Goal: Task Accomplishment & Management: Use online tool/utility

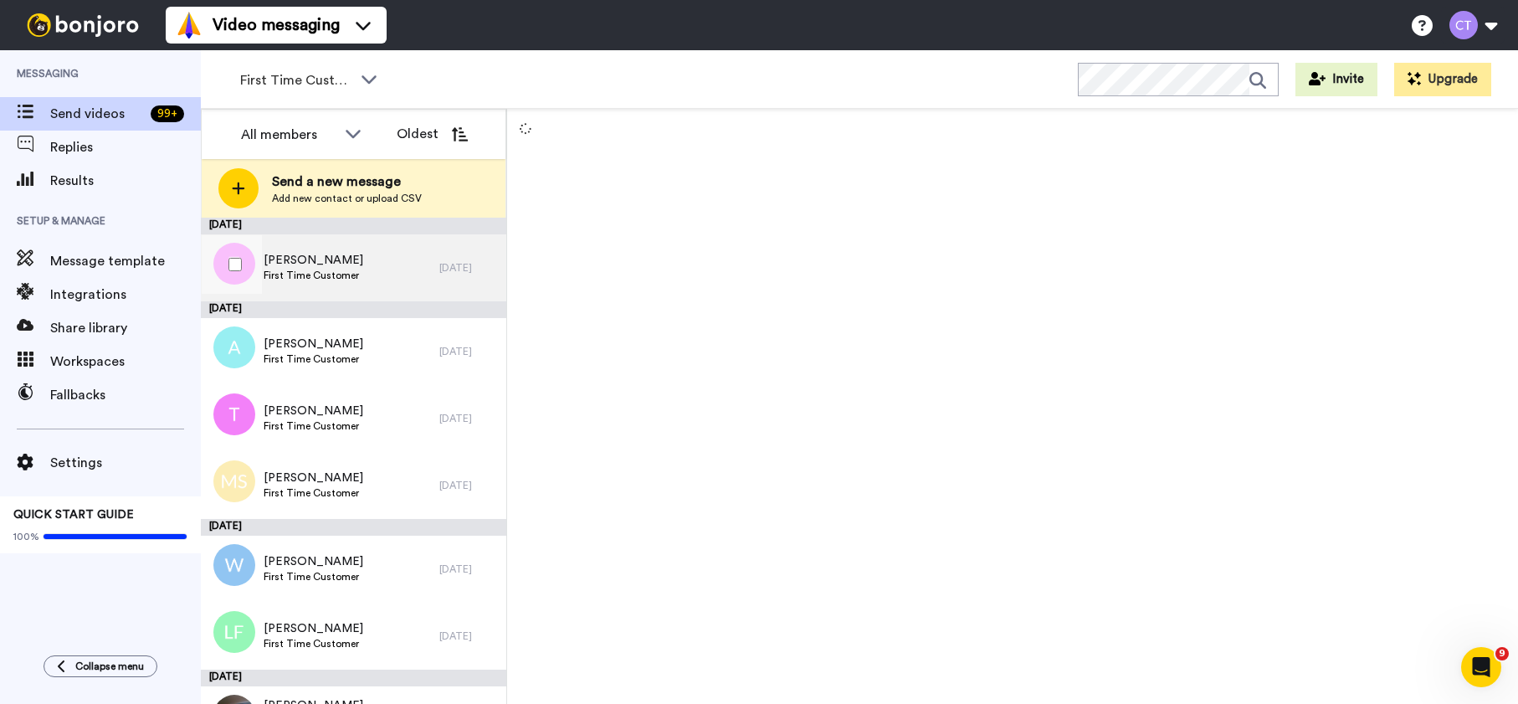
click at [305, 264] on span "Lisa Bowen Bowen" at bounding box center [314, 260] width 100 height 17
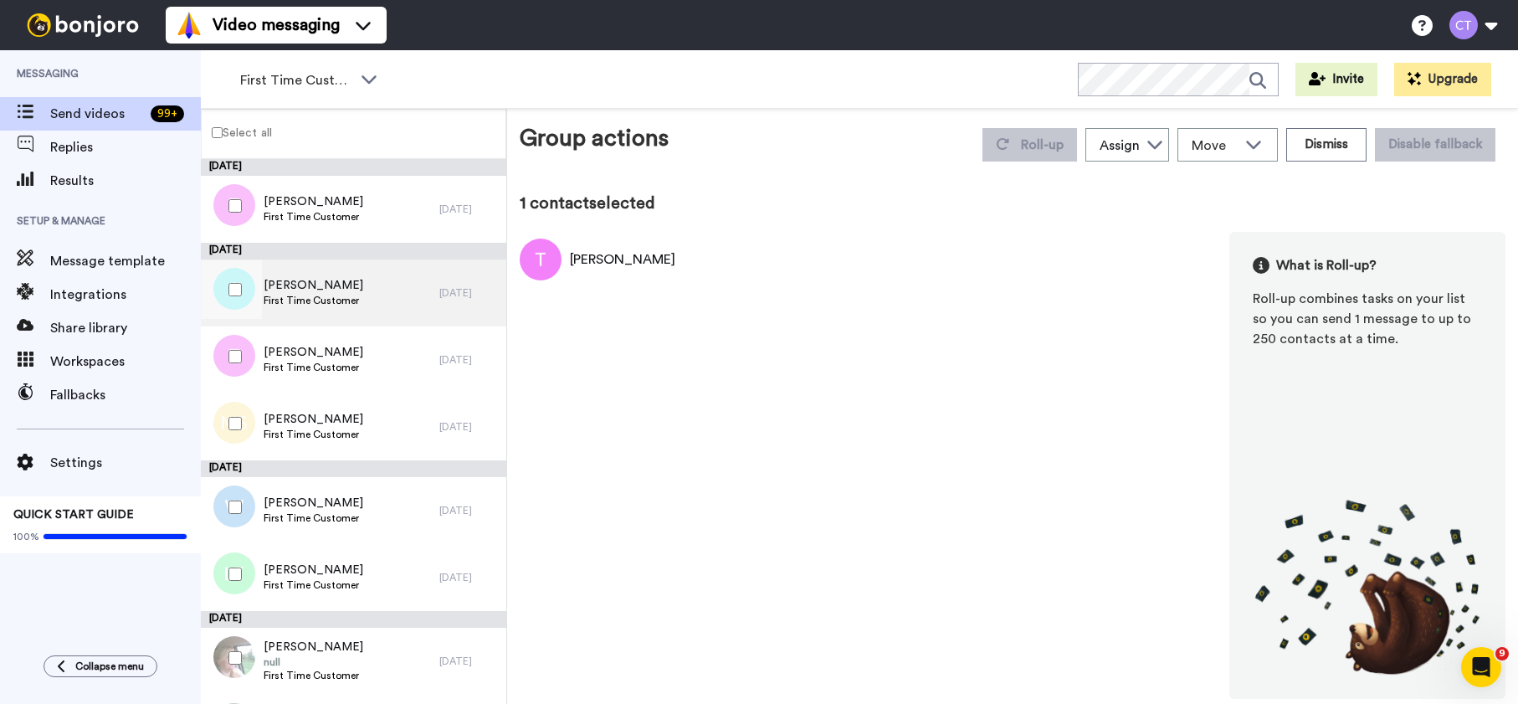
click at [291, 294] on span "First Time Customer" at bounding box center [314, 300] width 100 height 13
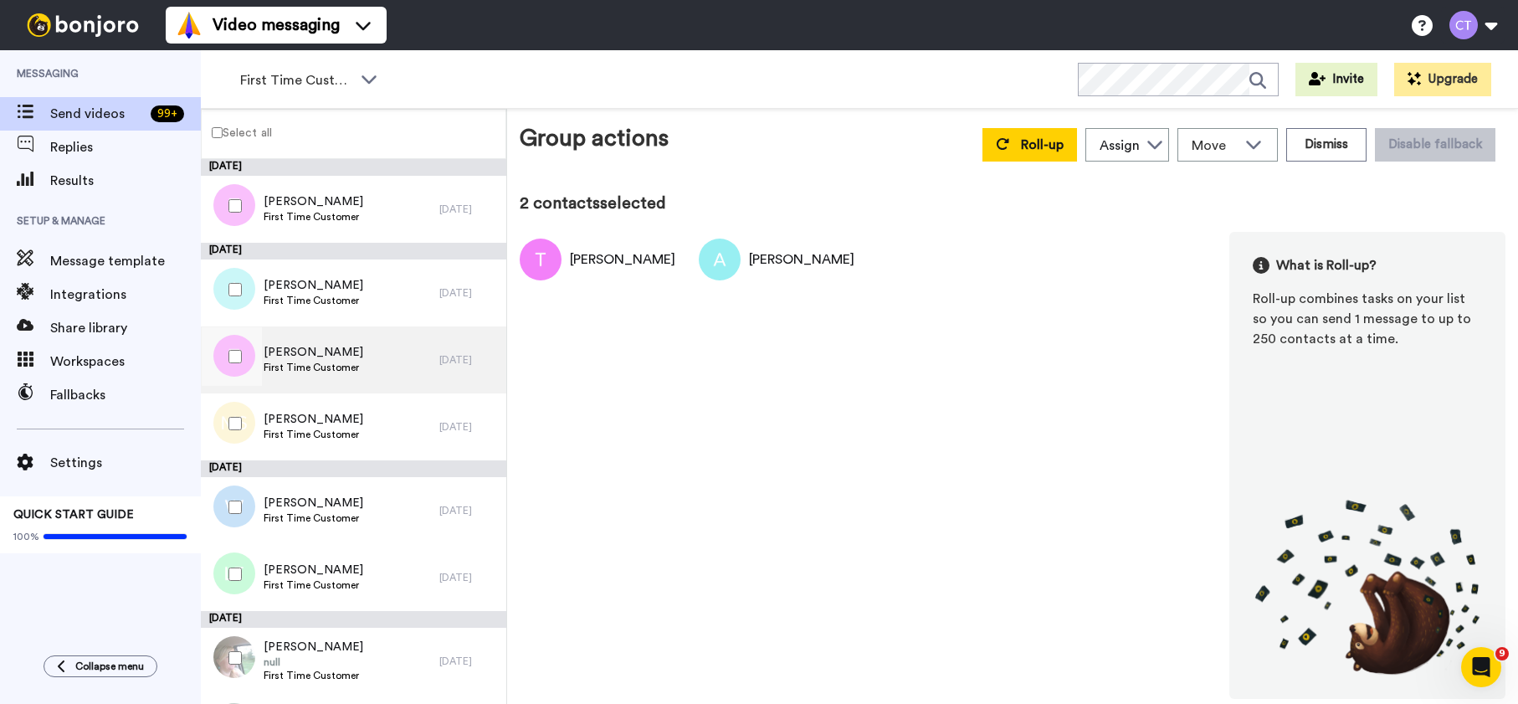
click at [308, 356] on span "Teresa Vaughn" at bounding box center [314, 352] width 100 height 17
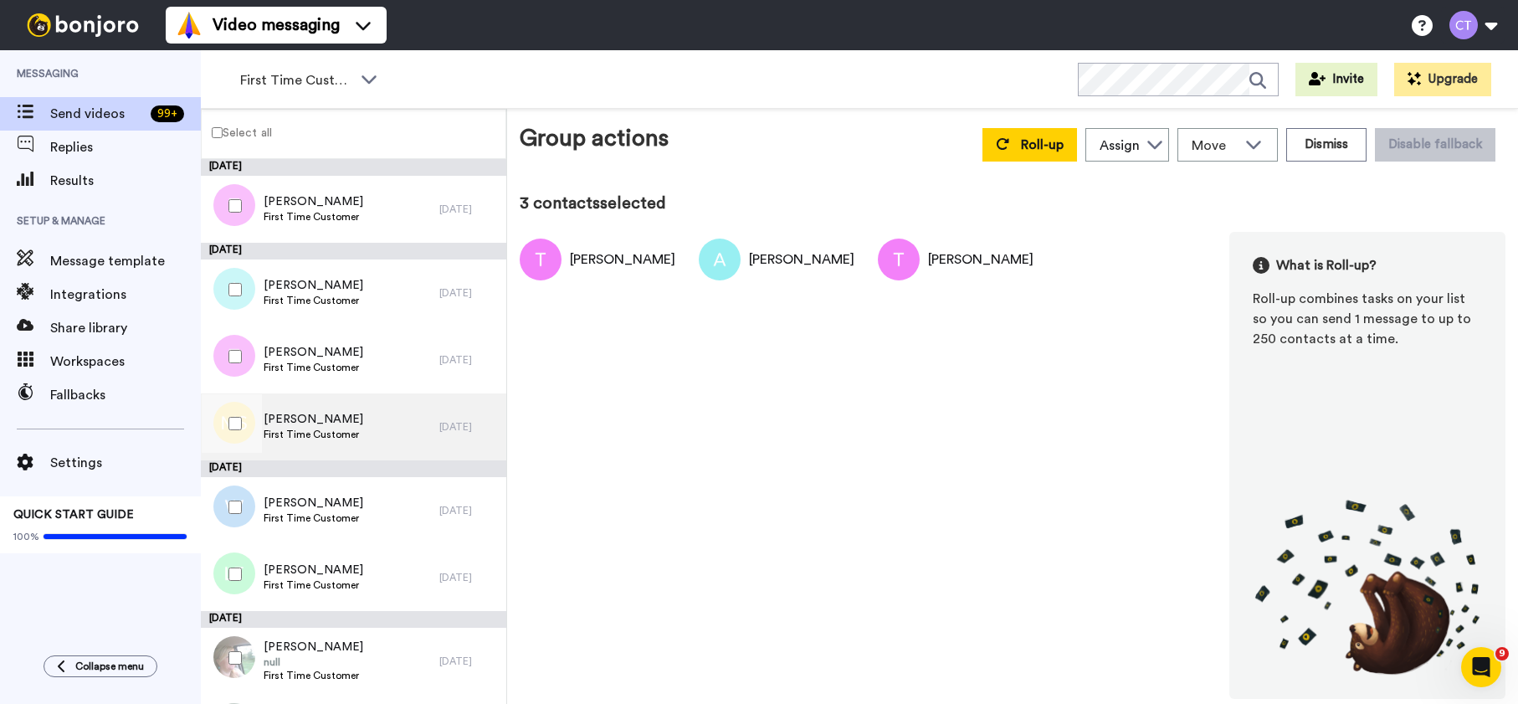
click at [361, 432] on div "Michele Snyder First Time Customer" at bounding box center [320, 426] width 238 height 67
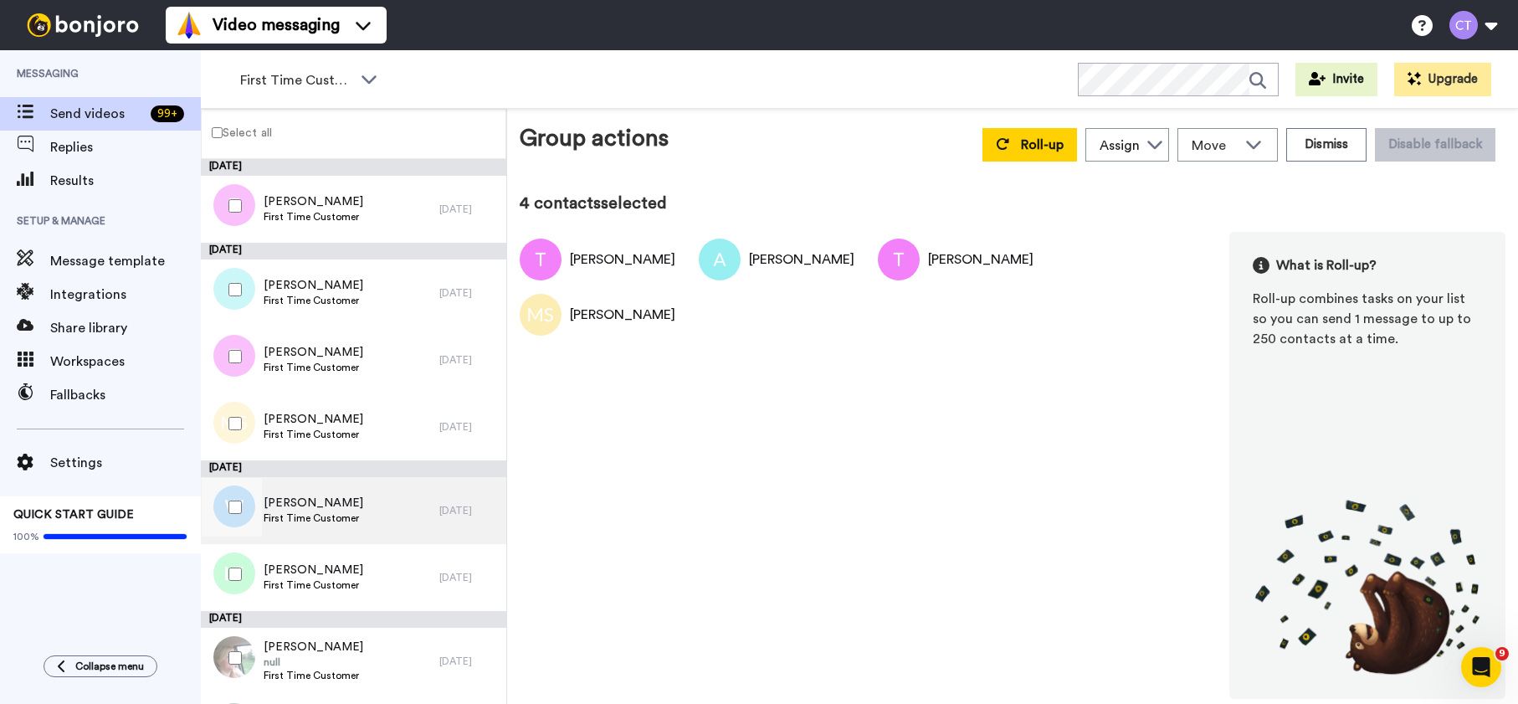
click at [340, 507] on span "Melanie Hordyk" at bounding box center [314, 502] width 100 height 17
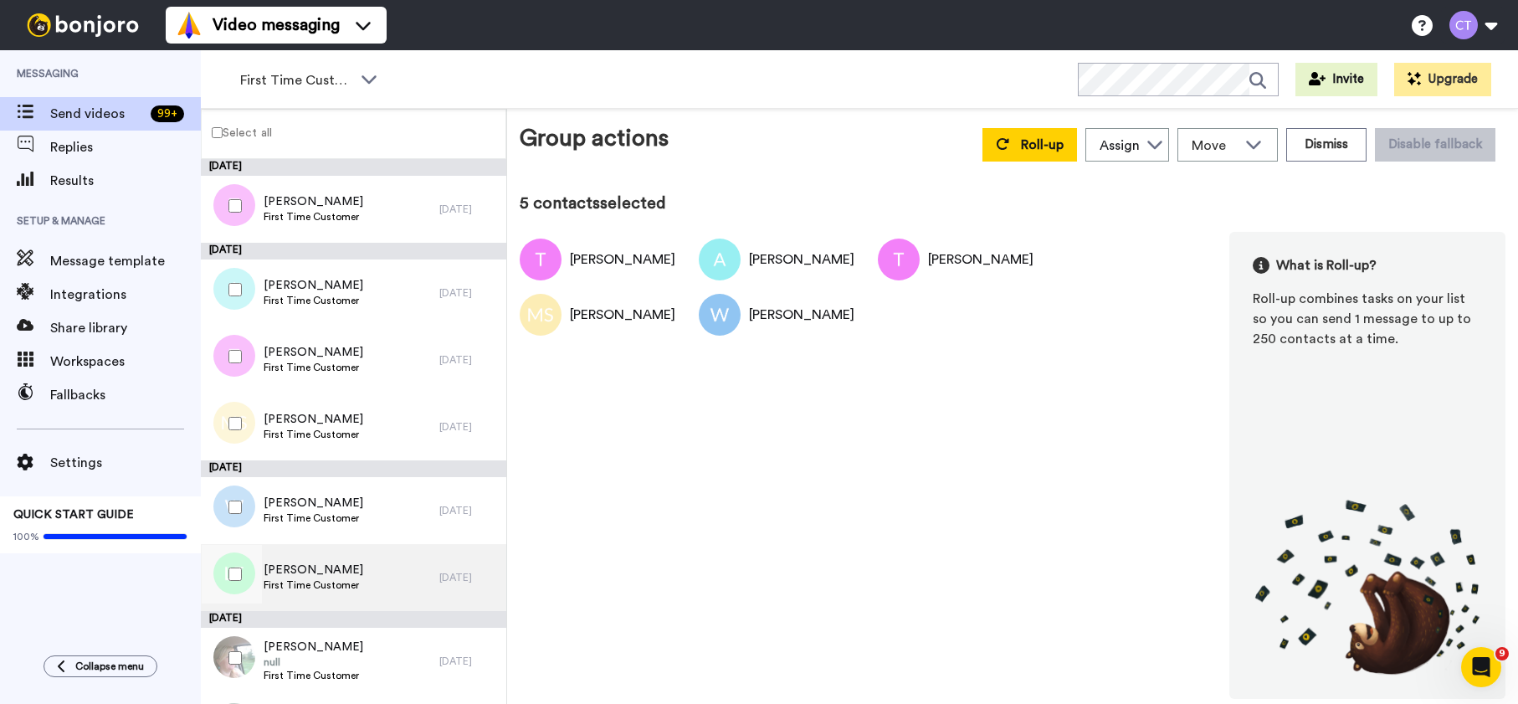
click at [325, 574] on span "Lizanne Franke" at bounding box center [314, 569] width 100 height 17
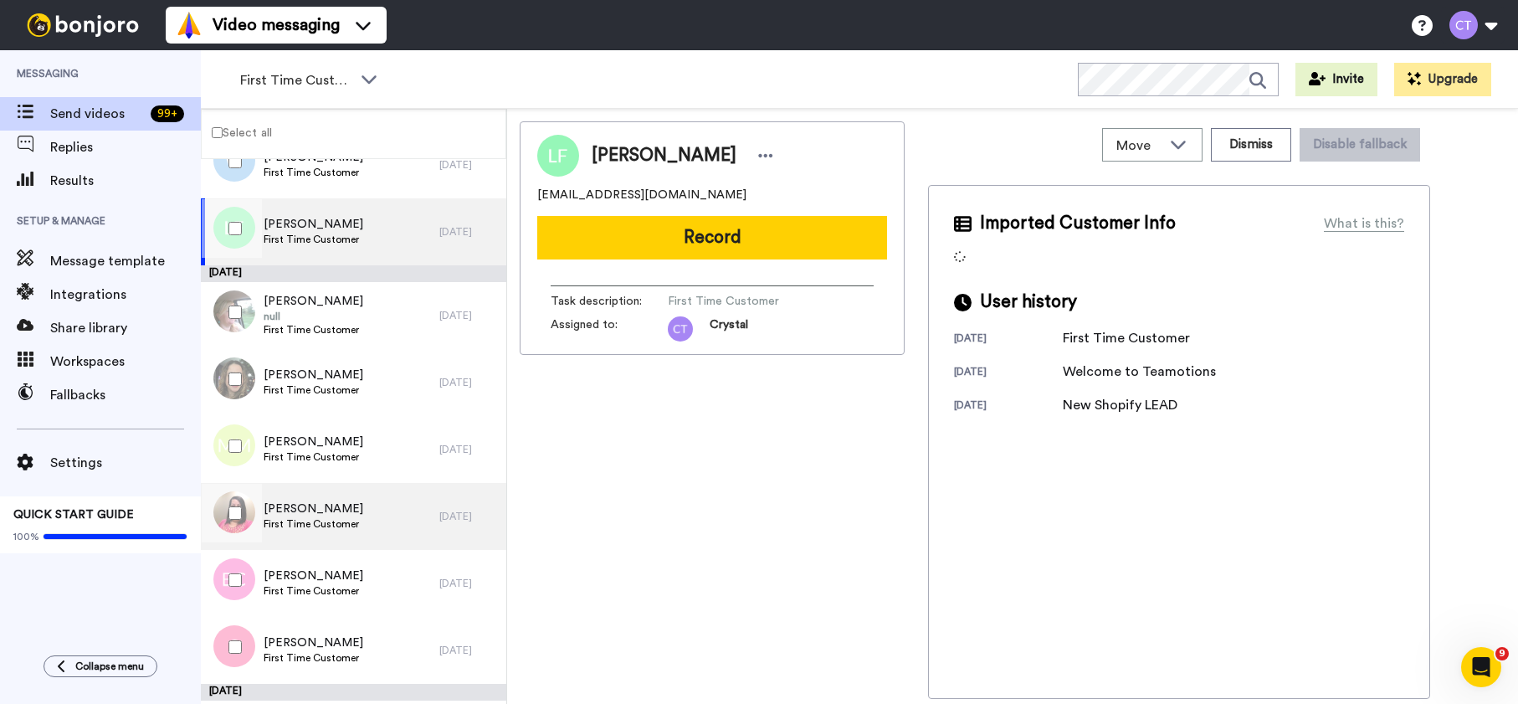
scroll to position [348, 0]
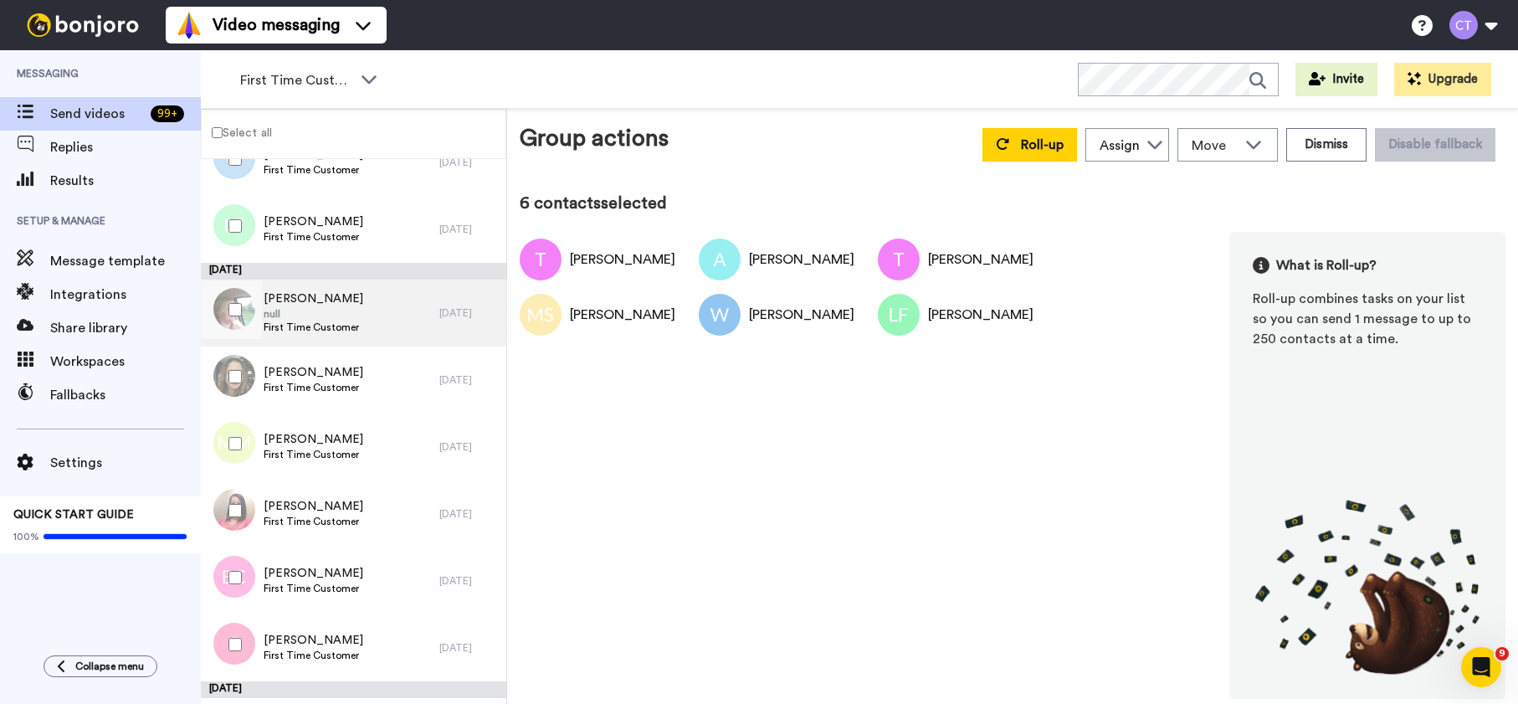
click at [370, 320] on div "Traci Brodbeck null First Time Customer" at bounding box center [320, 312] width 238 height 67
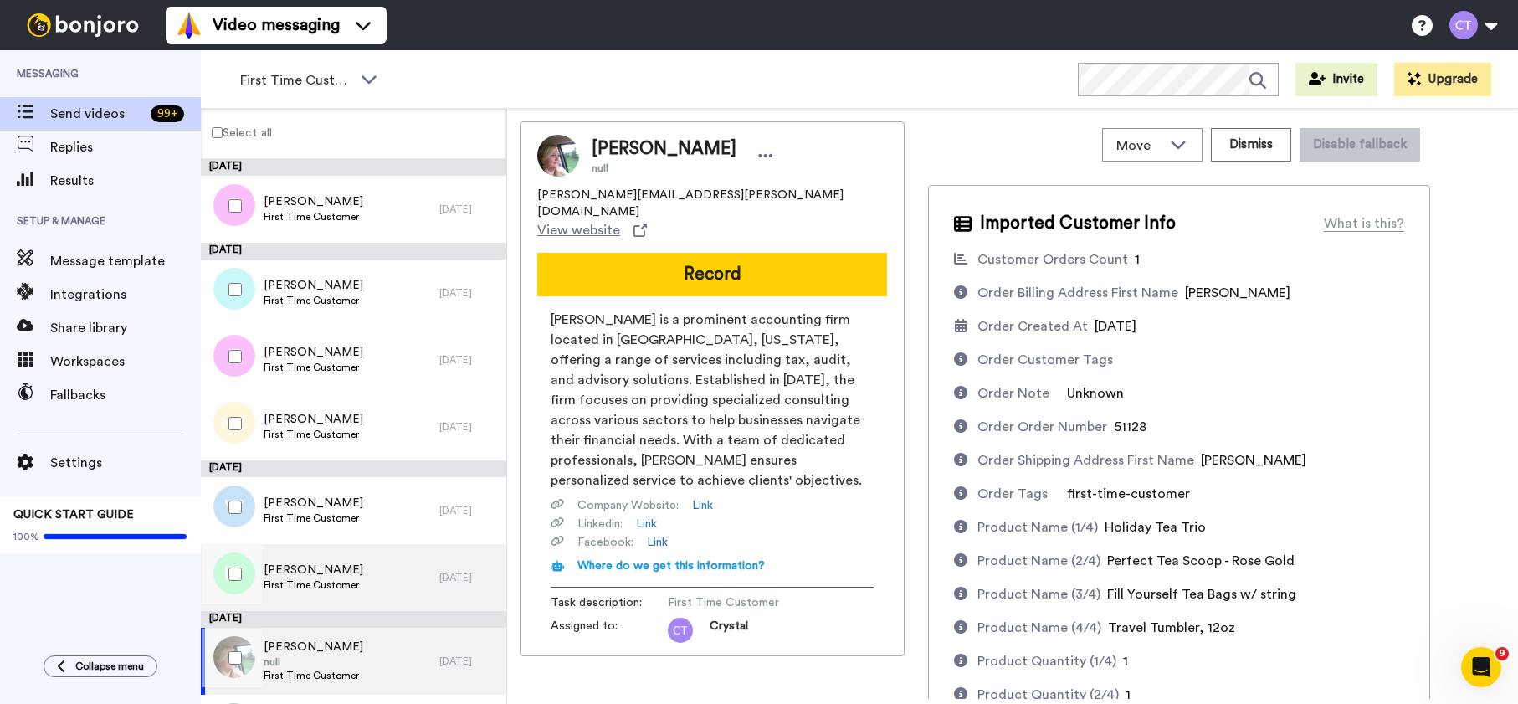
click at [329, 576] on span "Lizanne Franke" at bounding box center [314, 569] width 100 height 17
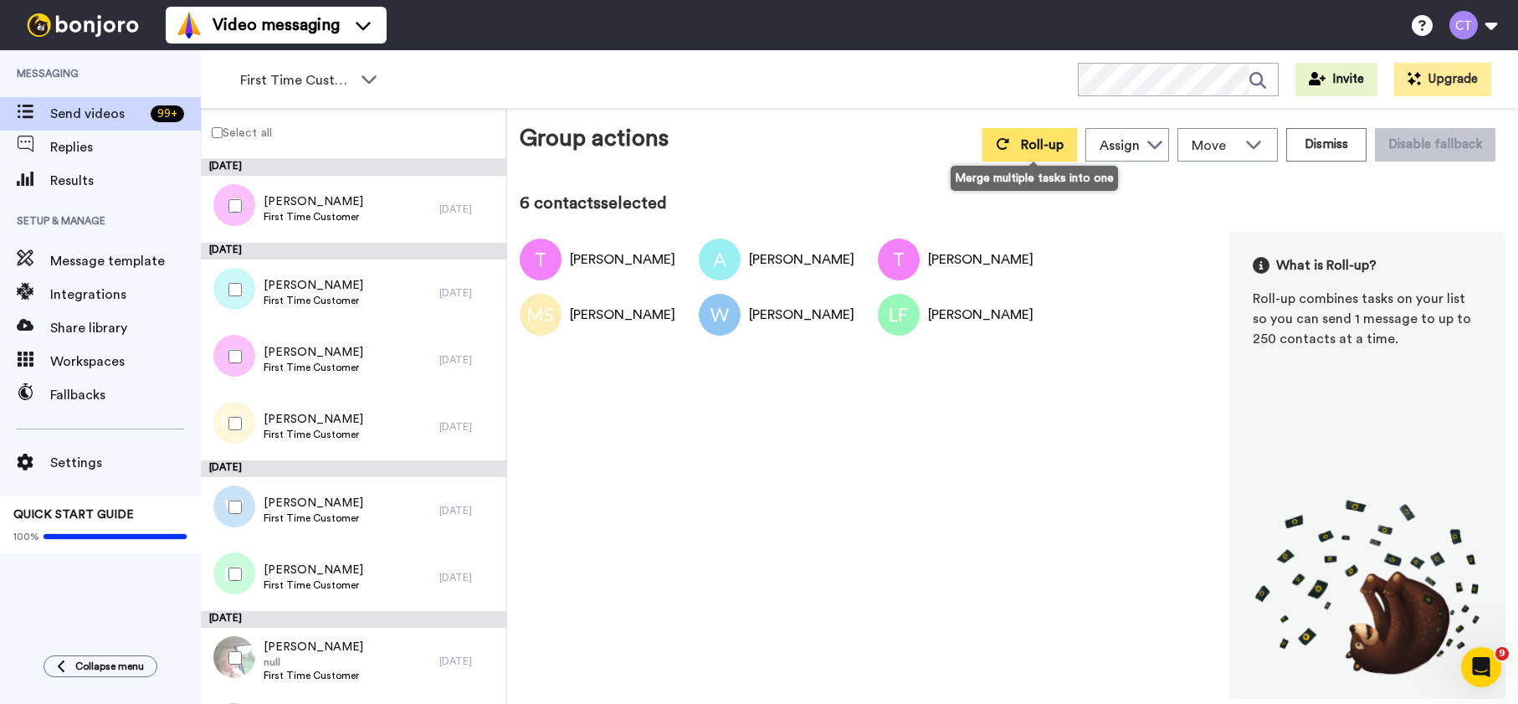
click at [1033, 143] on span "Roll-up" at bounding box center [1042, 144] width 43 height 13
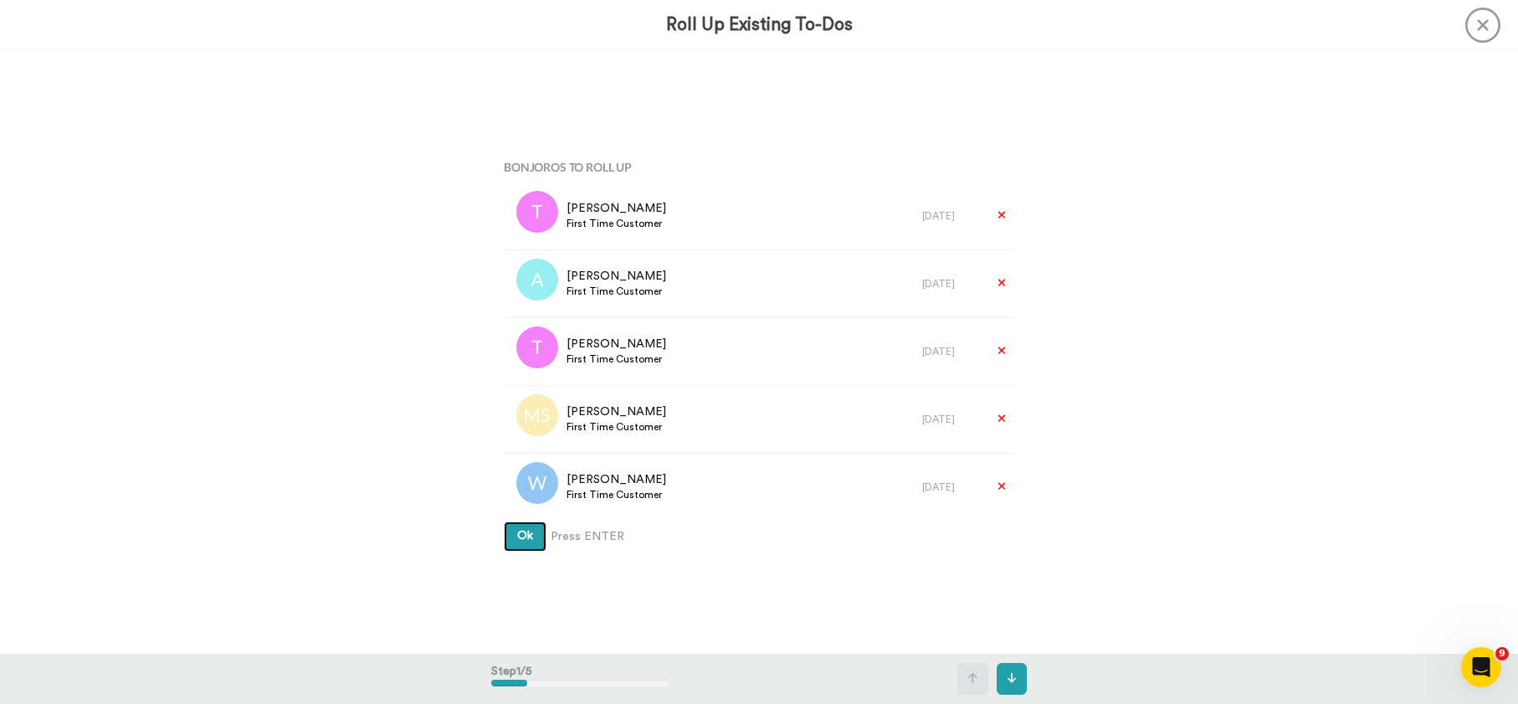
click at [517, 541] on span "Ok" at bounding box center [525, 536] width 16 height 12
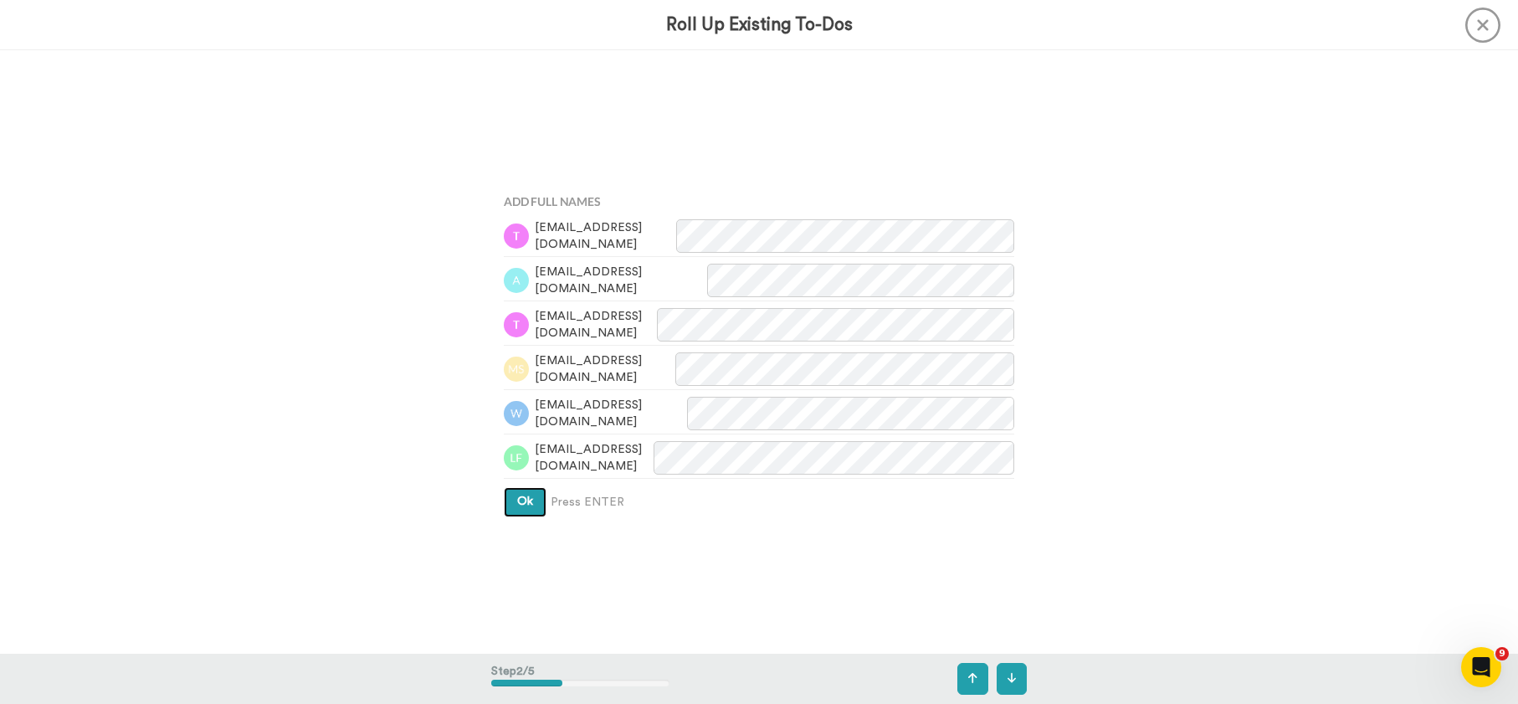
click at [517, 512] on button "Ok" at bounding box center [525, 502] width 43 height 30
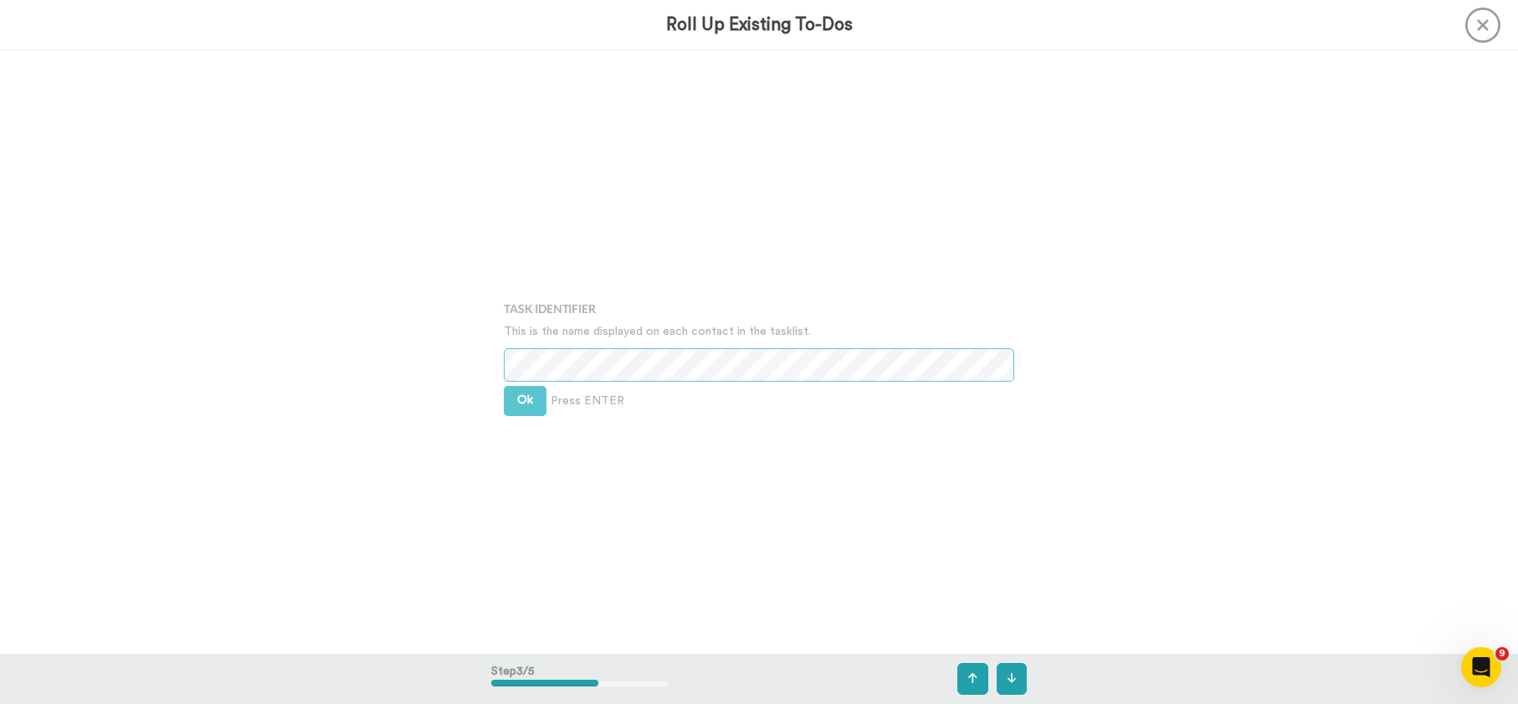
scroll to position [1206, 0]
click at [518, 406] on button "Ok" at bounding box center [525, 397] width 43 height 30
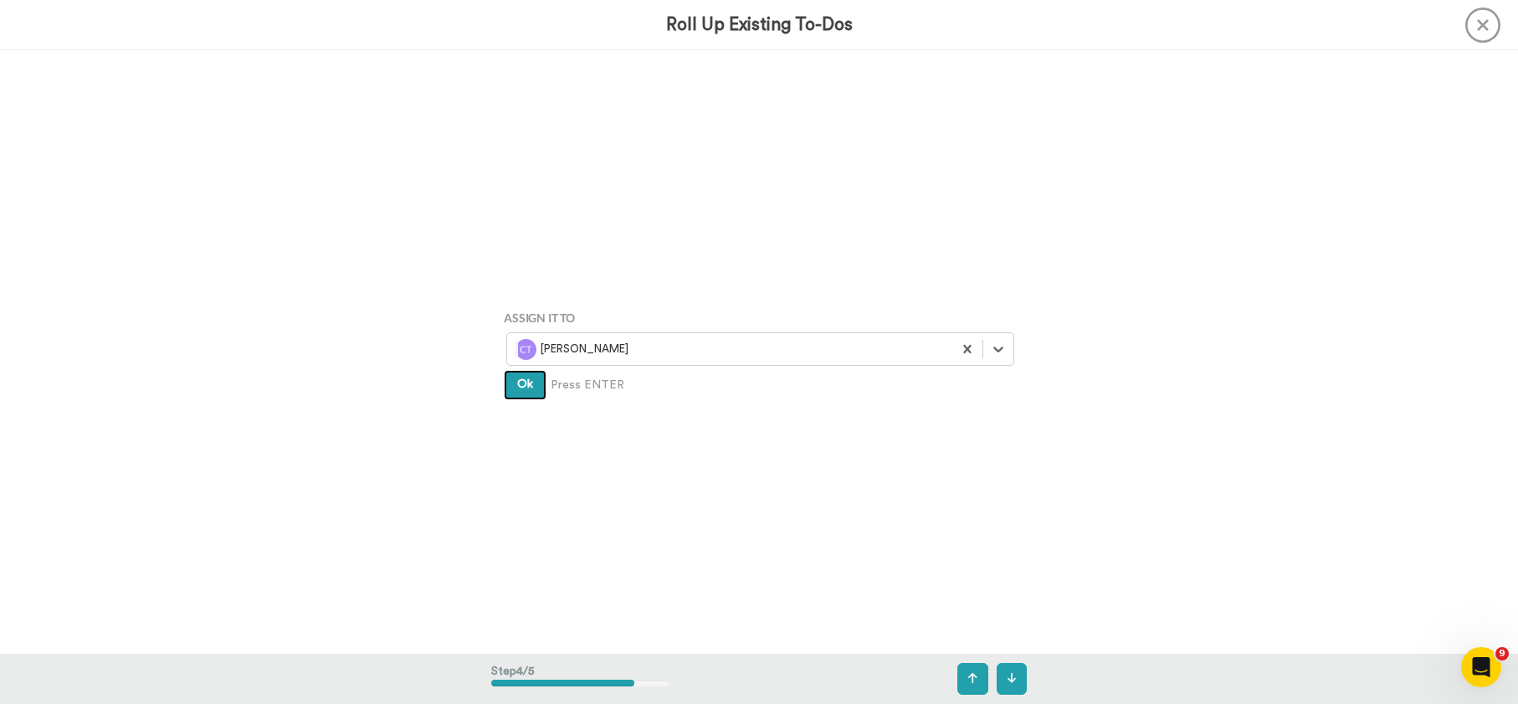
click at [519, 388] on span "Ok" at bounding box center [525, 384] width 16 height 12
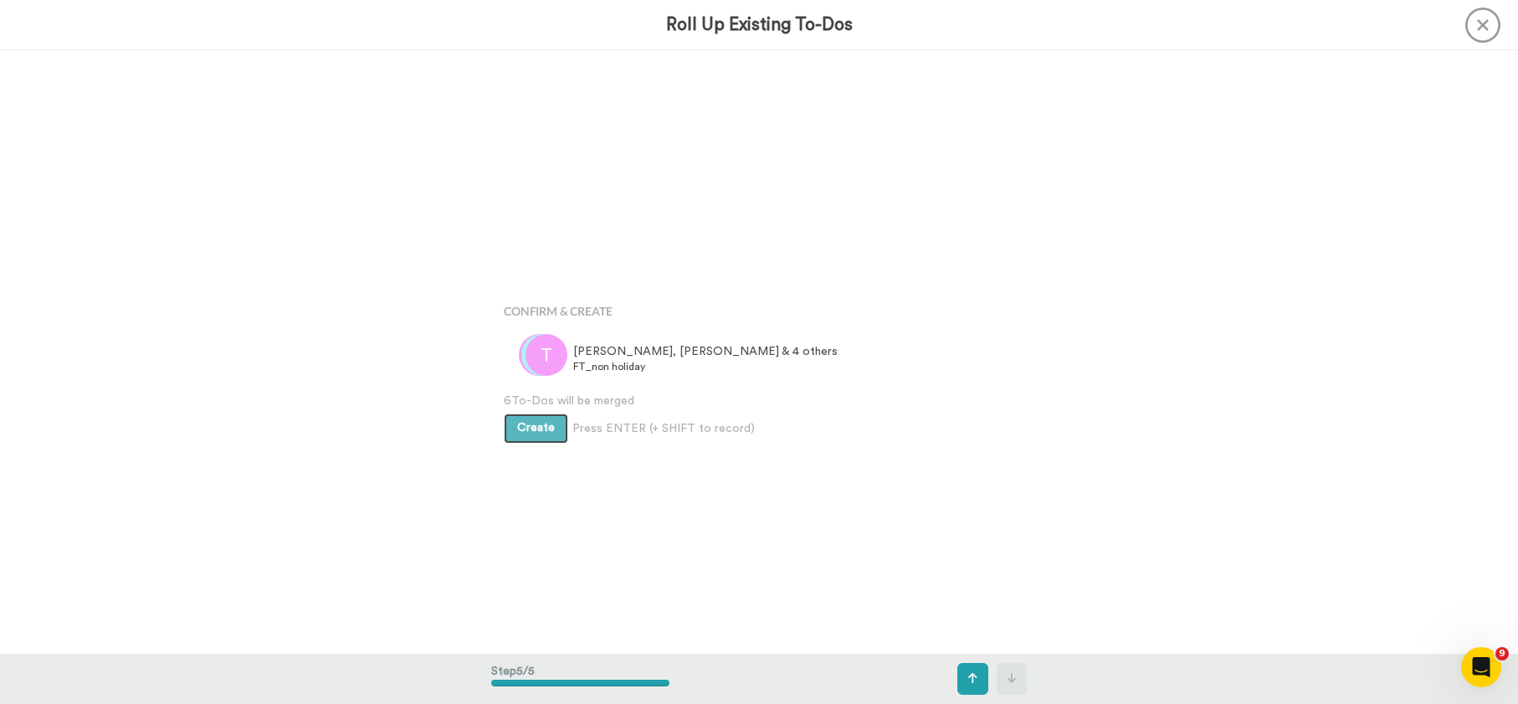
scroll to position [2412, 0]
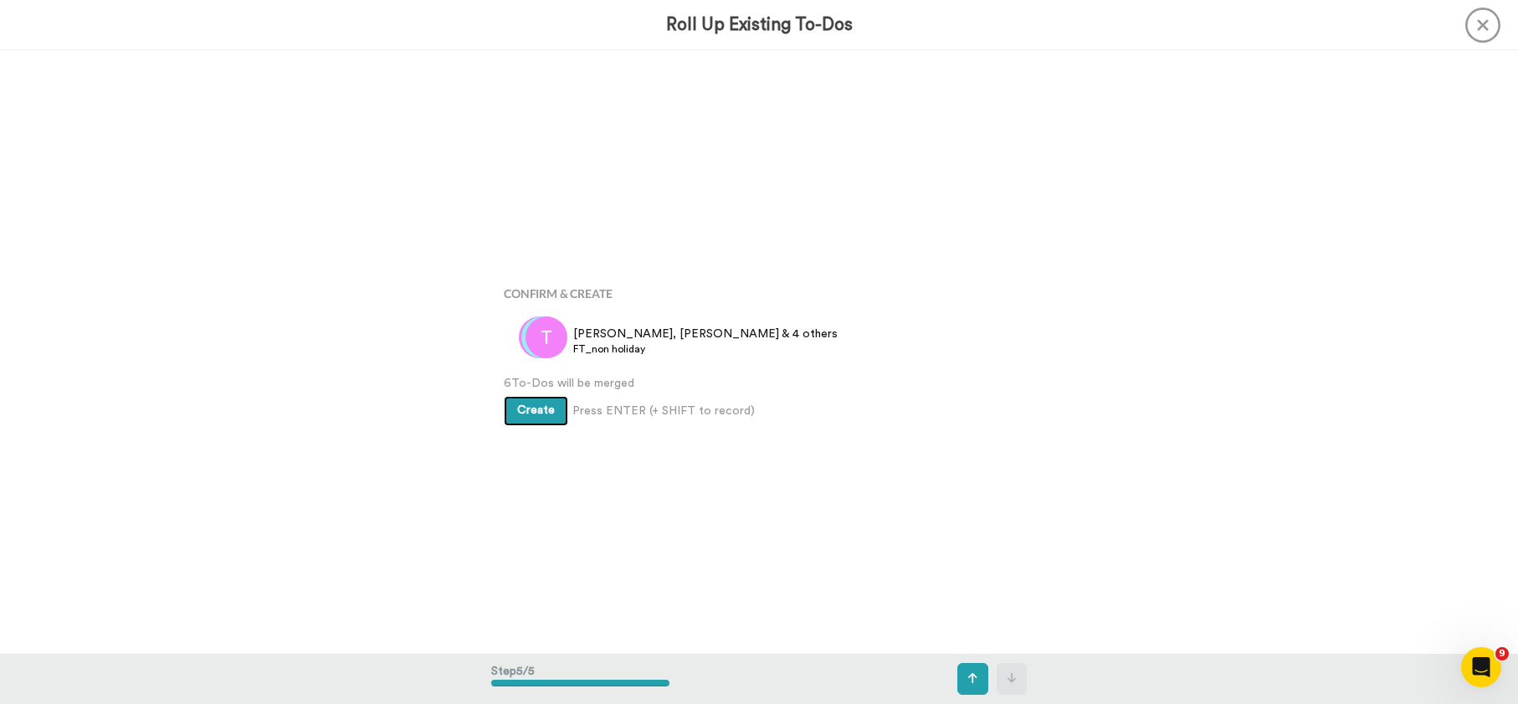
click at [520, 412] on span "Create" at bounding box center [536, 410] width 38 height 12
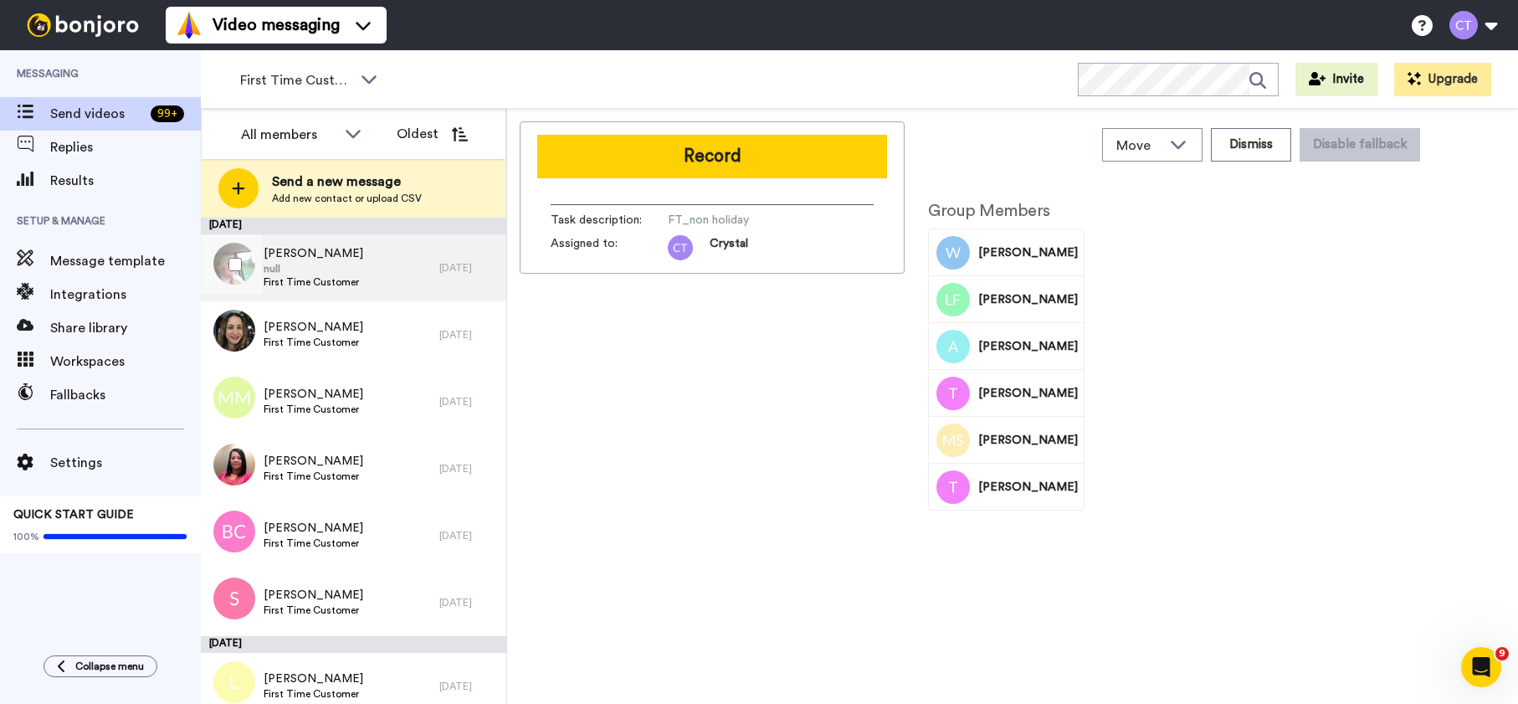
click at [380, 284] on div "[PERSON_NAME] null First Time Customer" at bounding box center [320, 267] width 238 height 67
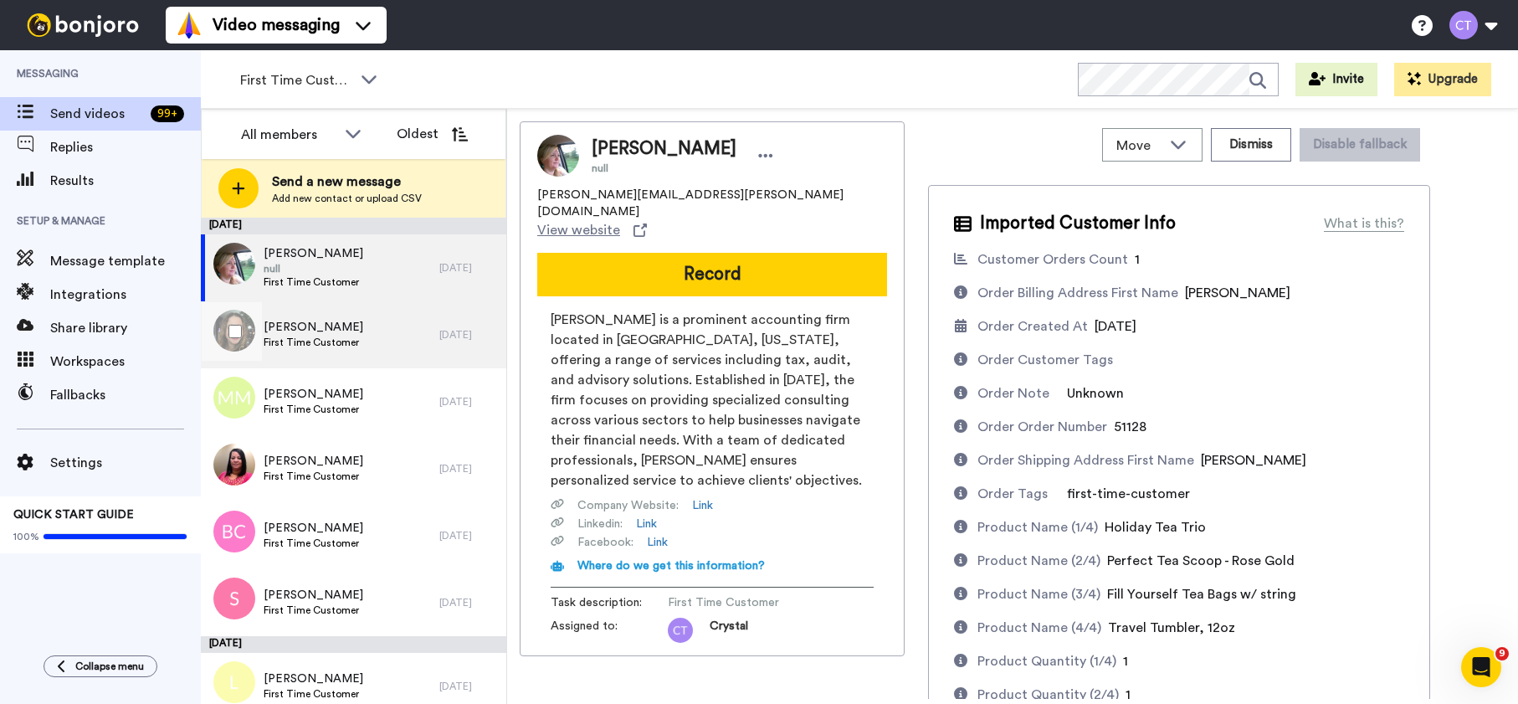
click at [379, 333] on div "Valdirene Bennett First Time Customer" at bounding box center [320, 334] width 238 height 67
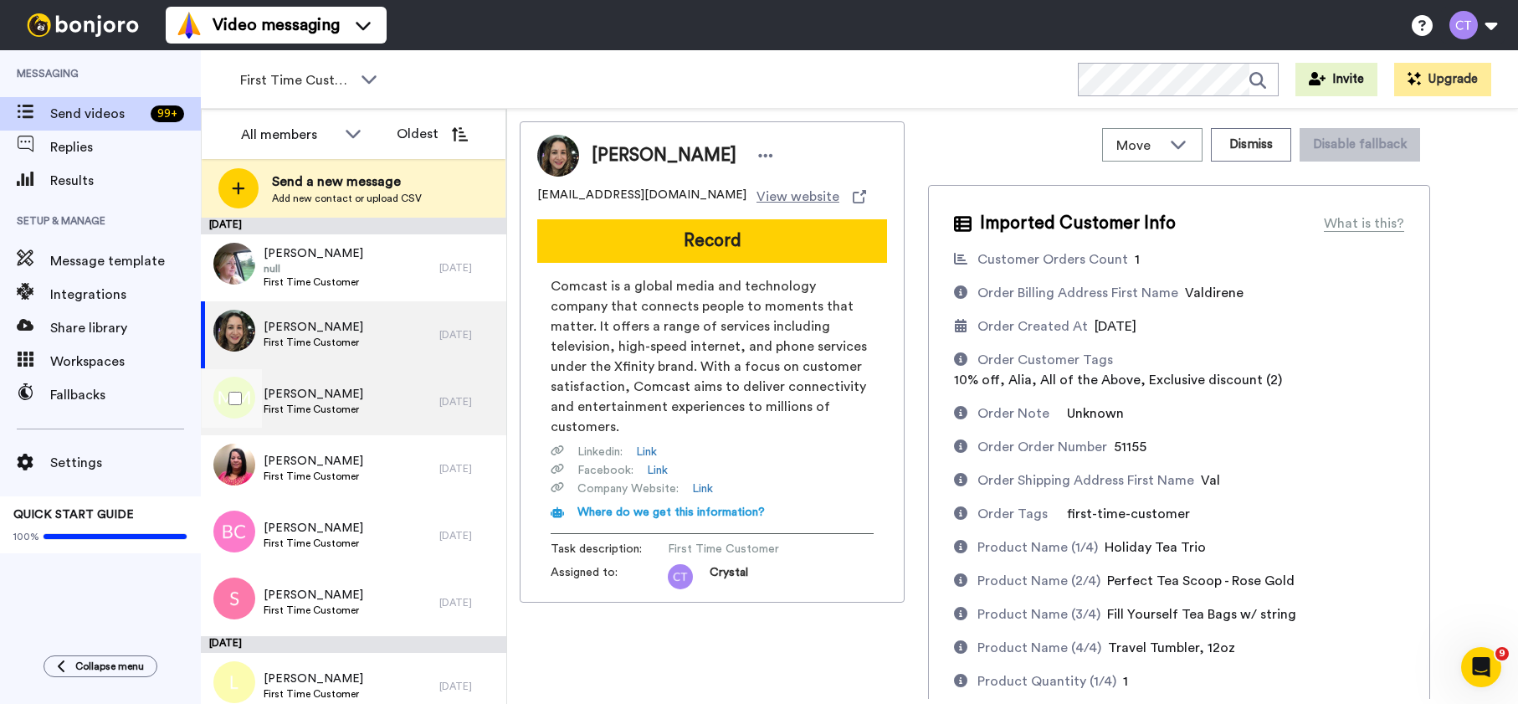
click at [383, 392] on div "Melissa Metz First Time Customer" at bounding box center [320, 401] width 238 height 67
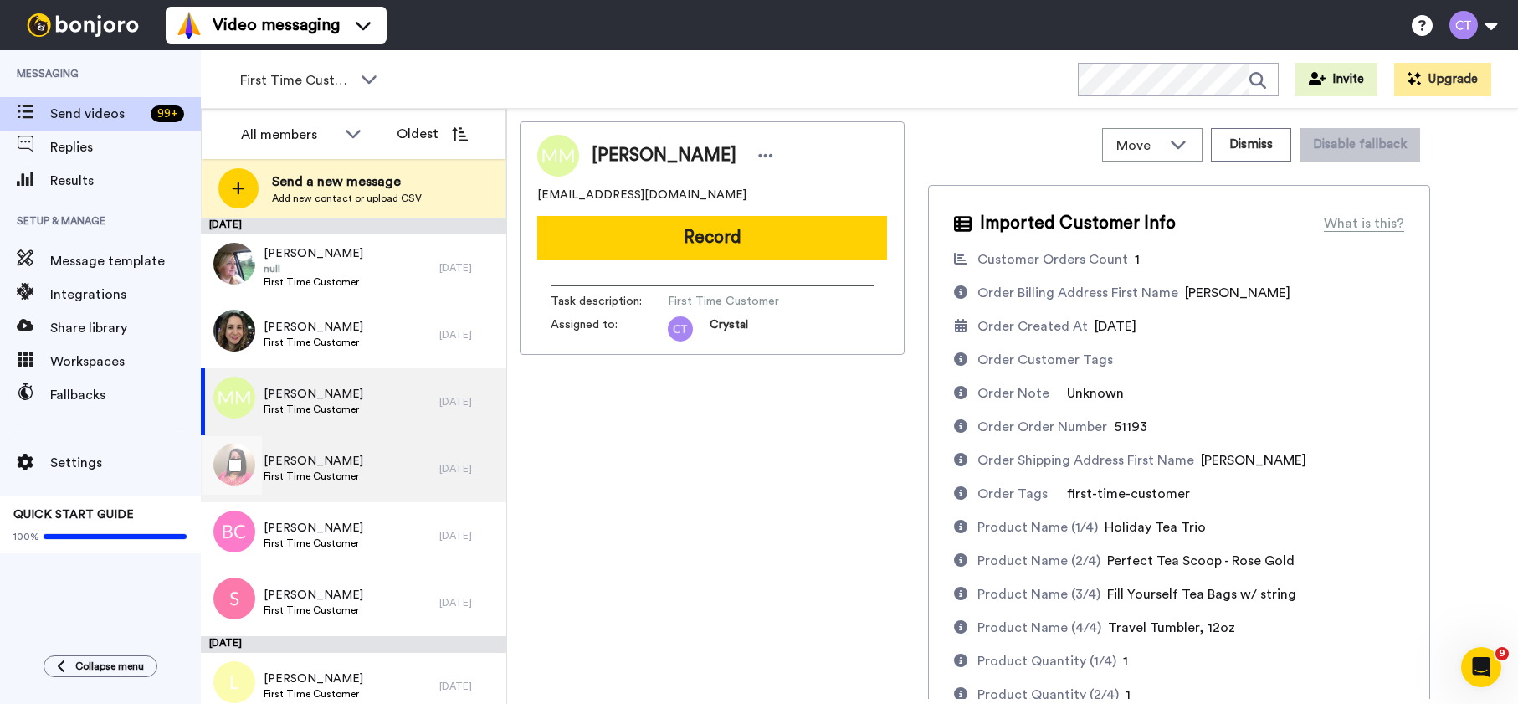
click at [381, 474] on div "Kathleen Mason First Time Customer" at bounding box center [320, 468] width 238 height 67
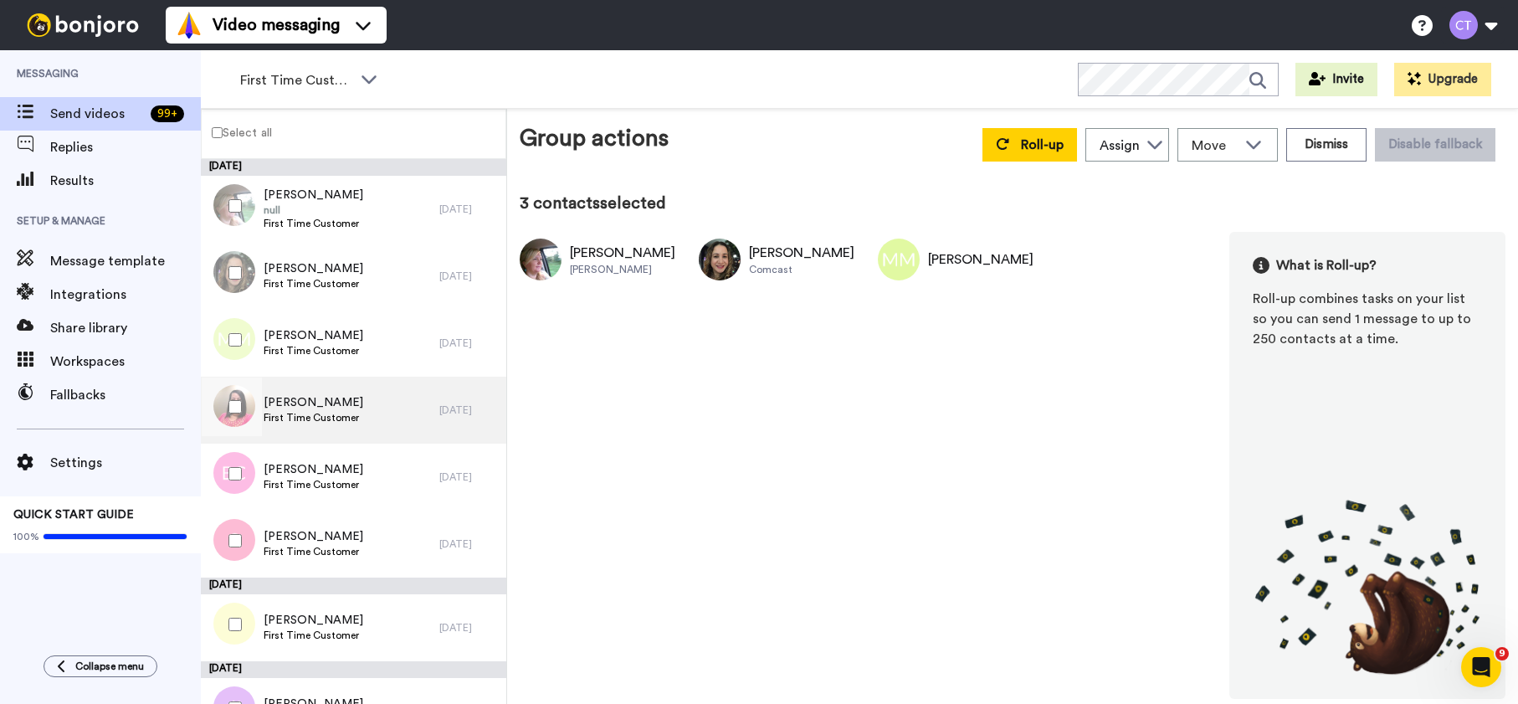
click at [333, 405] on span "[PERSON_NAME]" at bounding box center [314, 402] width 100 height 17
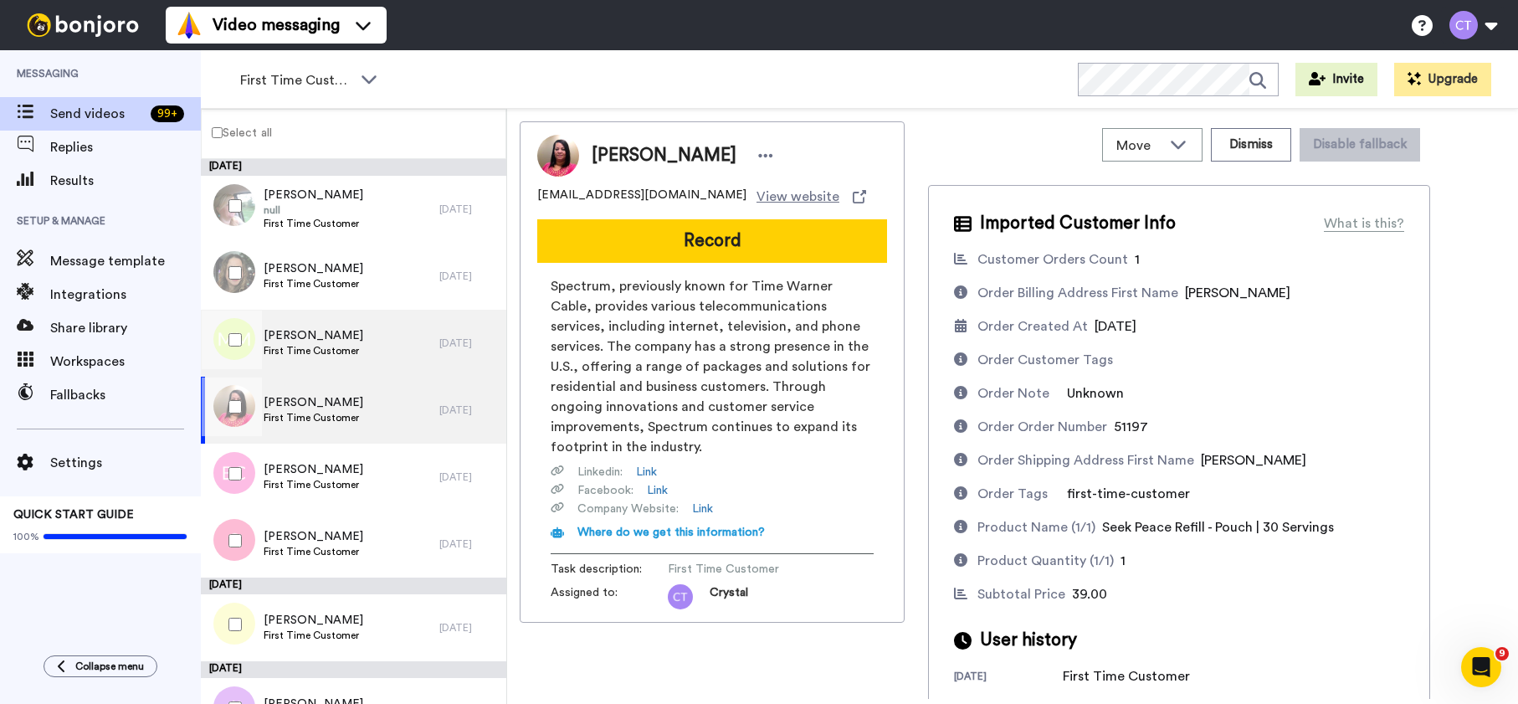
click at [320, 346] on span "First Time Customer" at bounding box center [314, 350] width 100 height 13
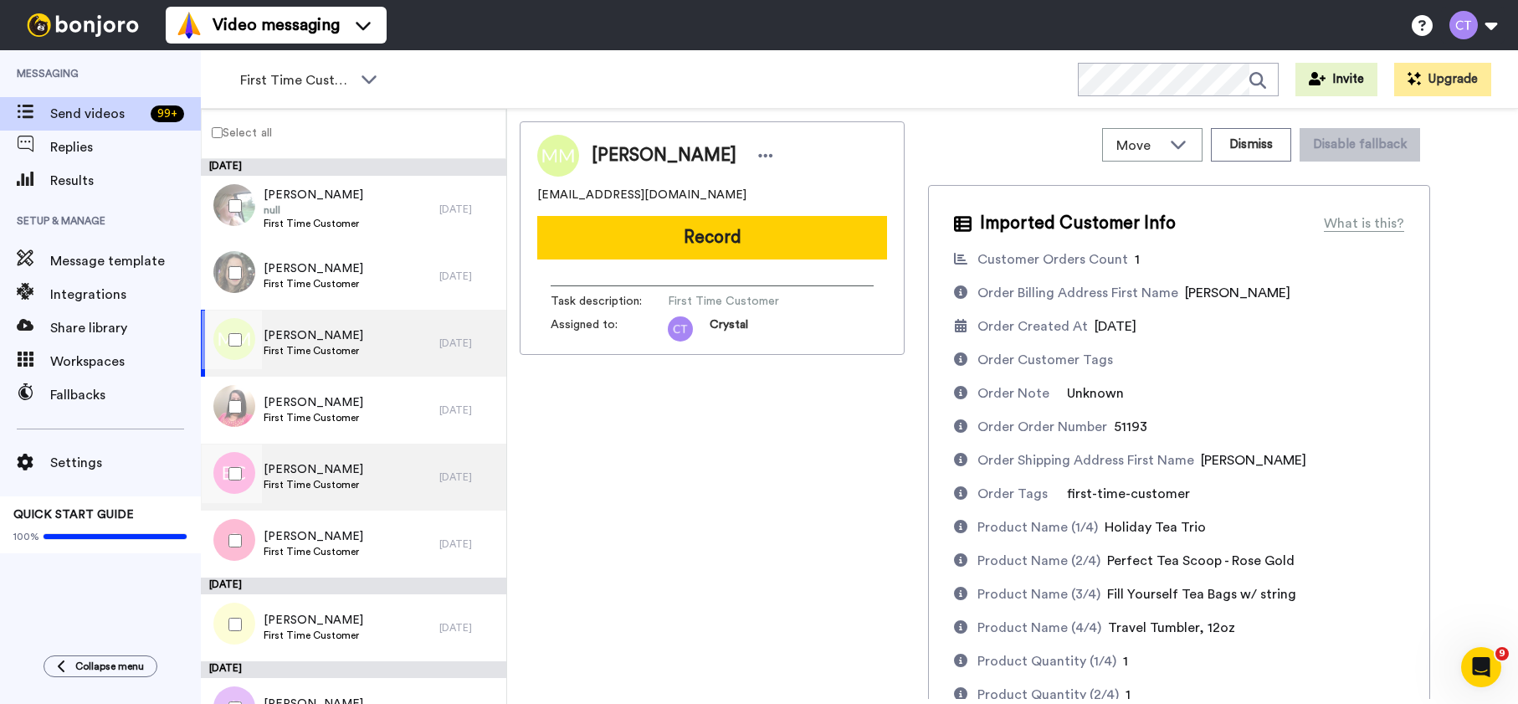
click at [326, 479] on span "First Time Customer" at bounding box center [314, 484] width 100 height 13
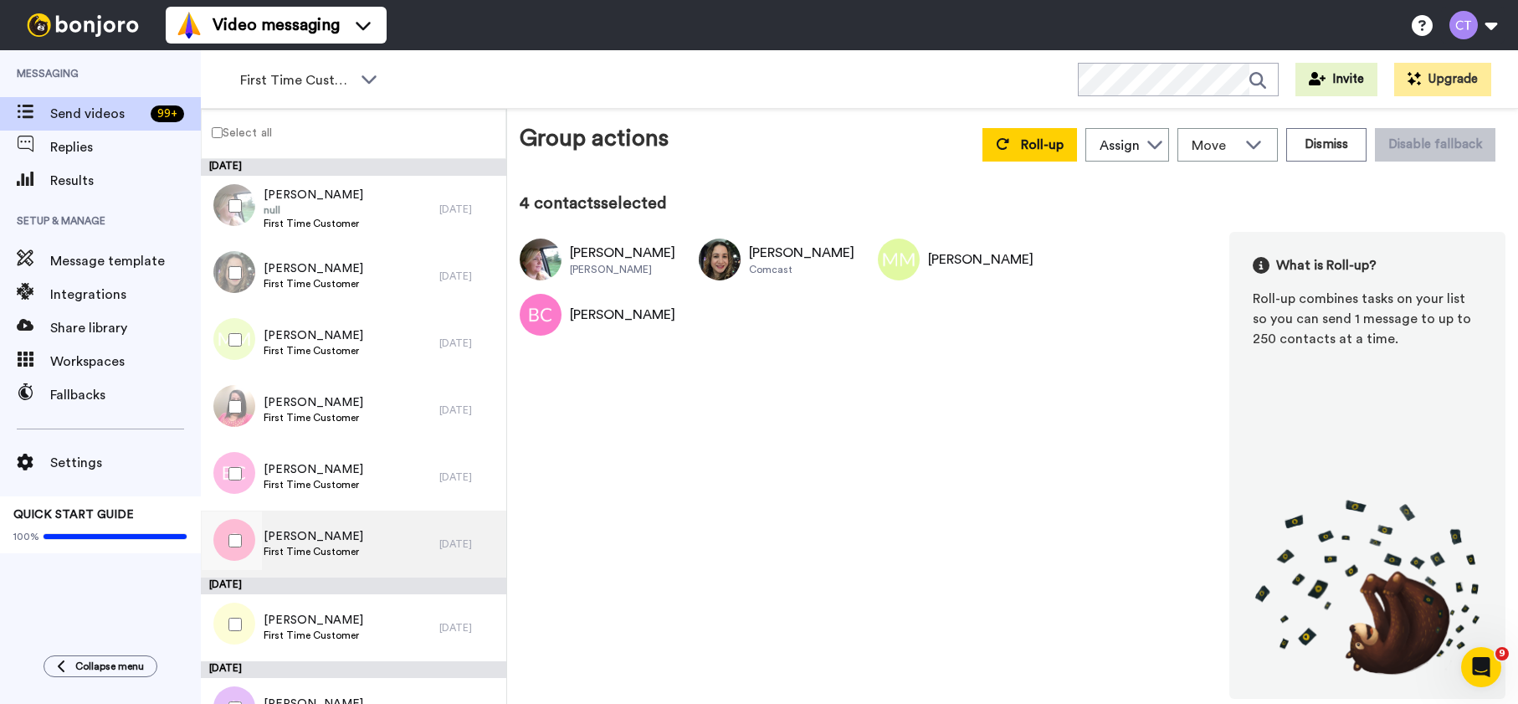
click at [356, 542] on div "Jennifer Sparkes First Time Customer" at bounding box center [320, 543] width 238 height 67
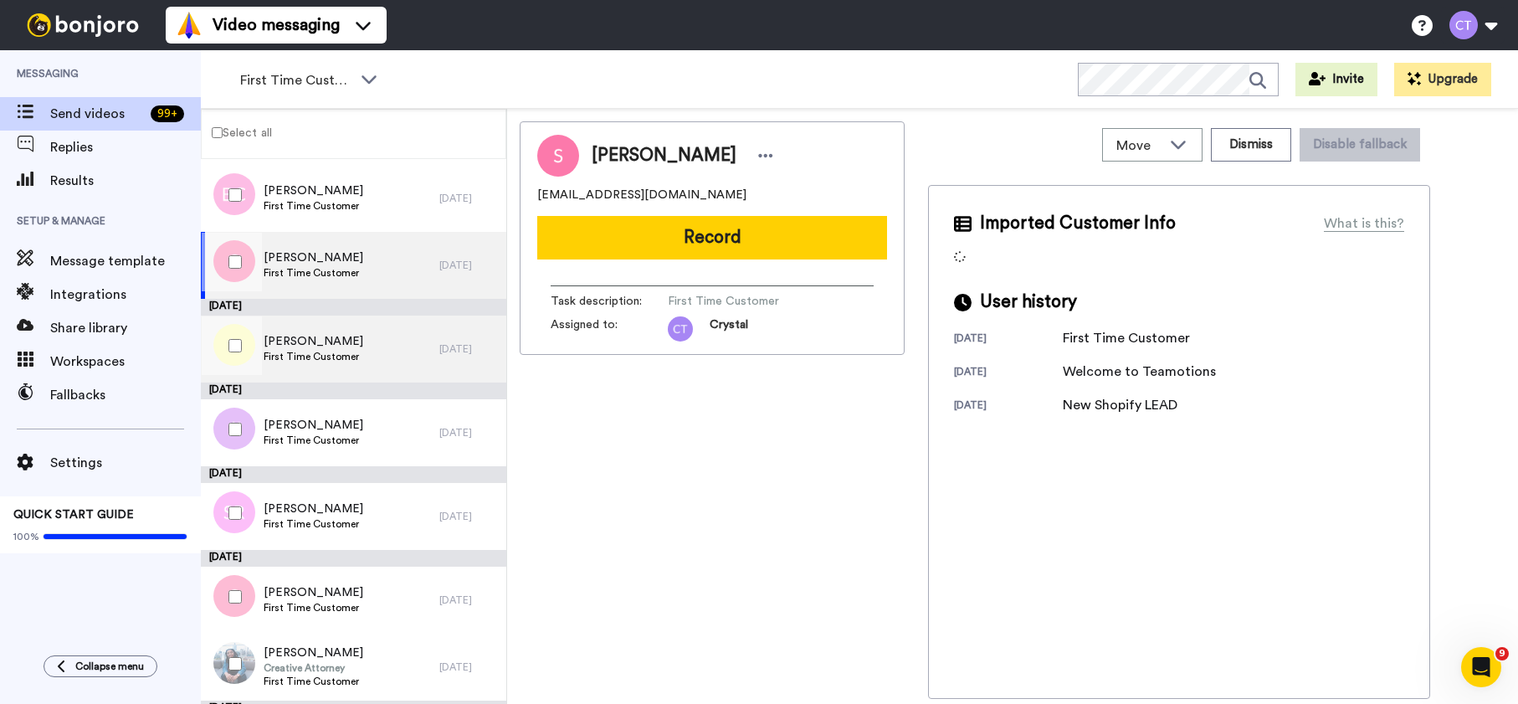
scroll to position [280, 0]
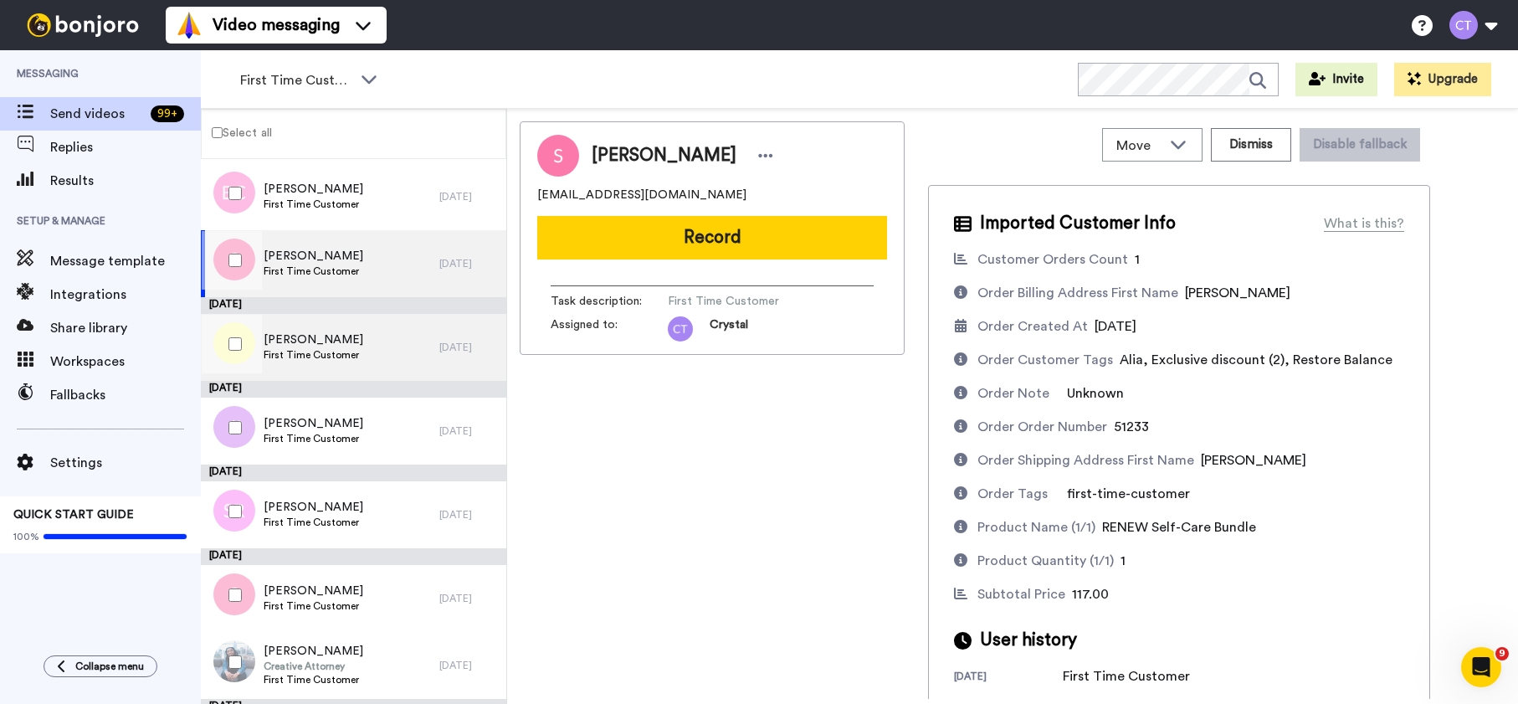
click at [363, 360] on span "First Time Customer" at bounding box center [314, 354] width 100 height 13
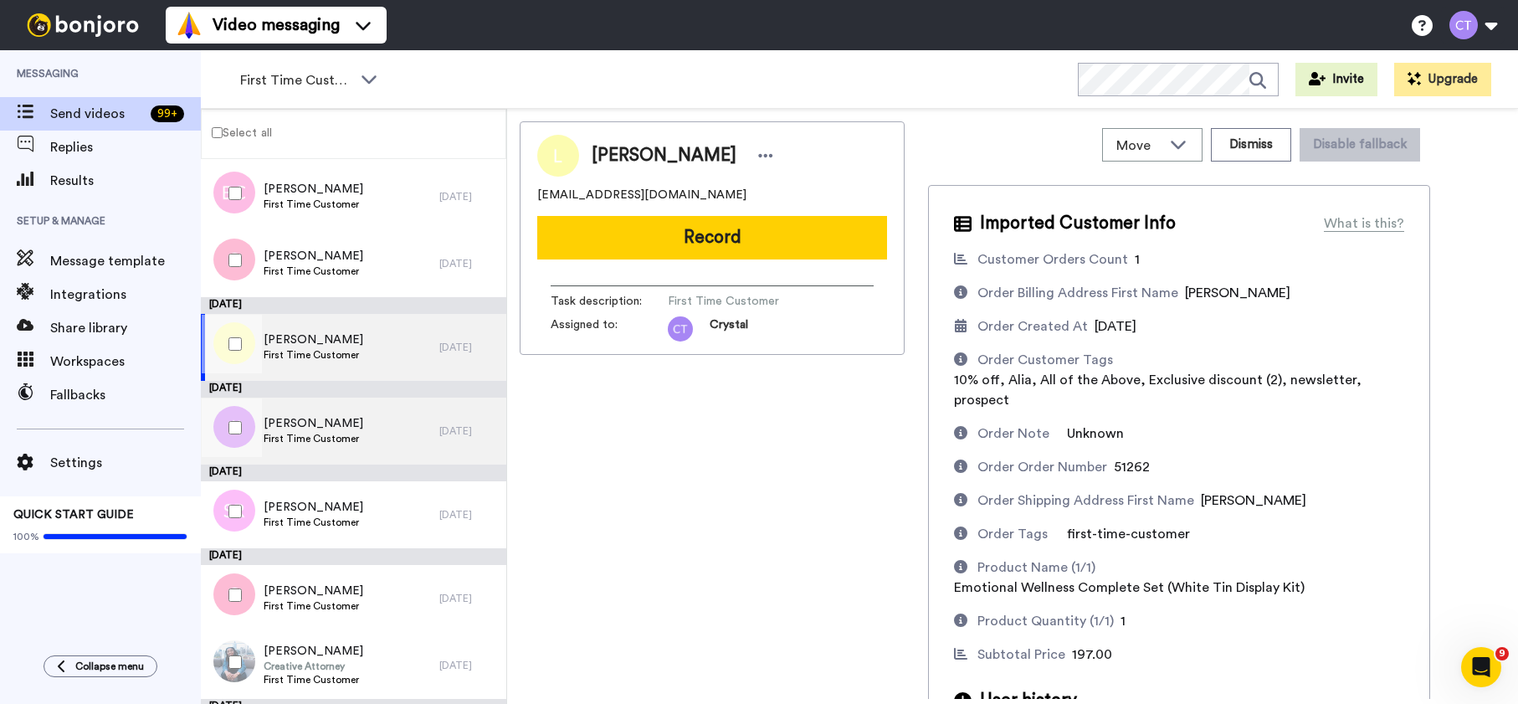
click at [374, 429] on div "Joanne Irby First Time Customer" at bounding box center [320, 430] width 238 height 67
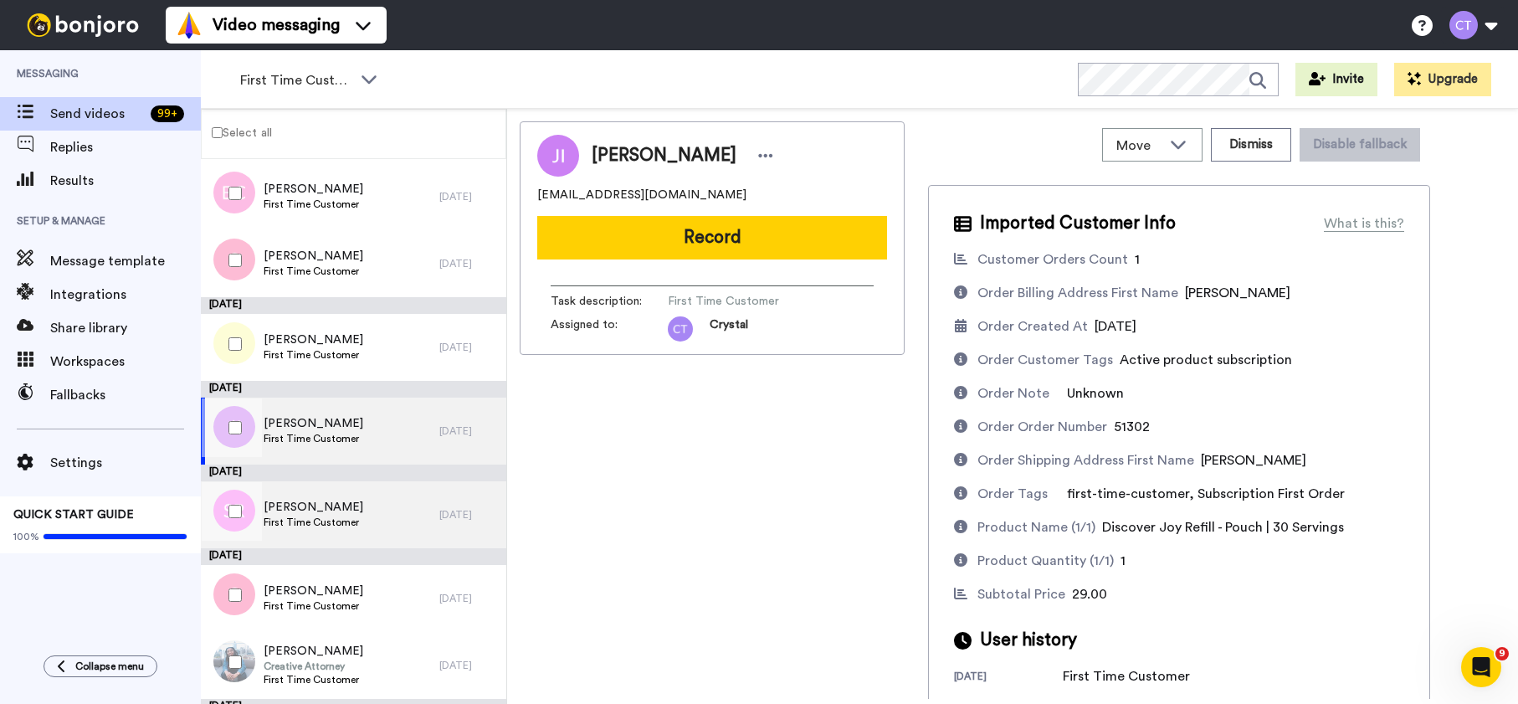
click at [376, 515] on div "Sharon Reynolds First Time Customer" at bounding box center [320, 514] width 238 height 67
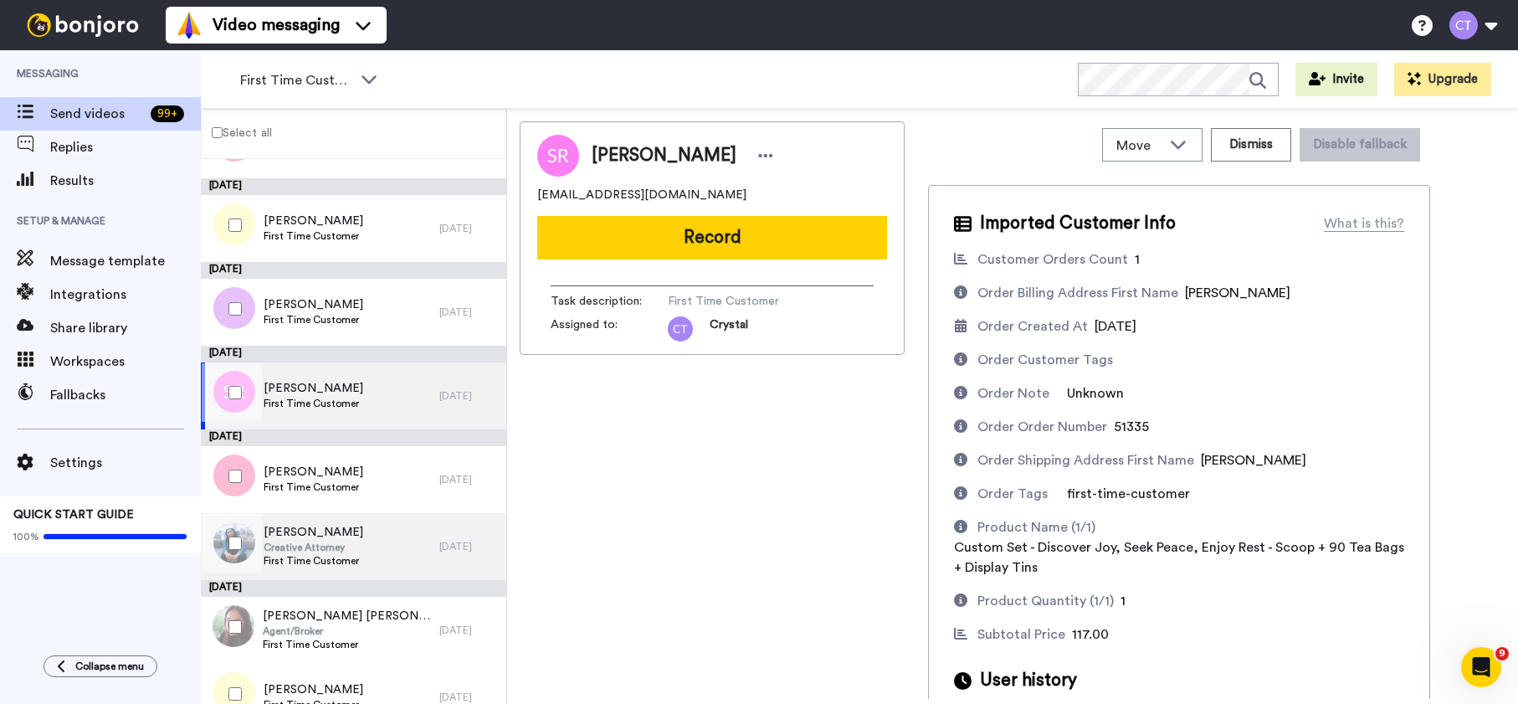
scroll to position [403, 0]
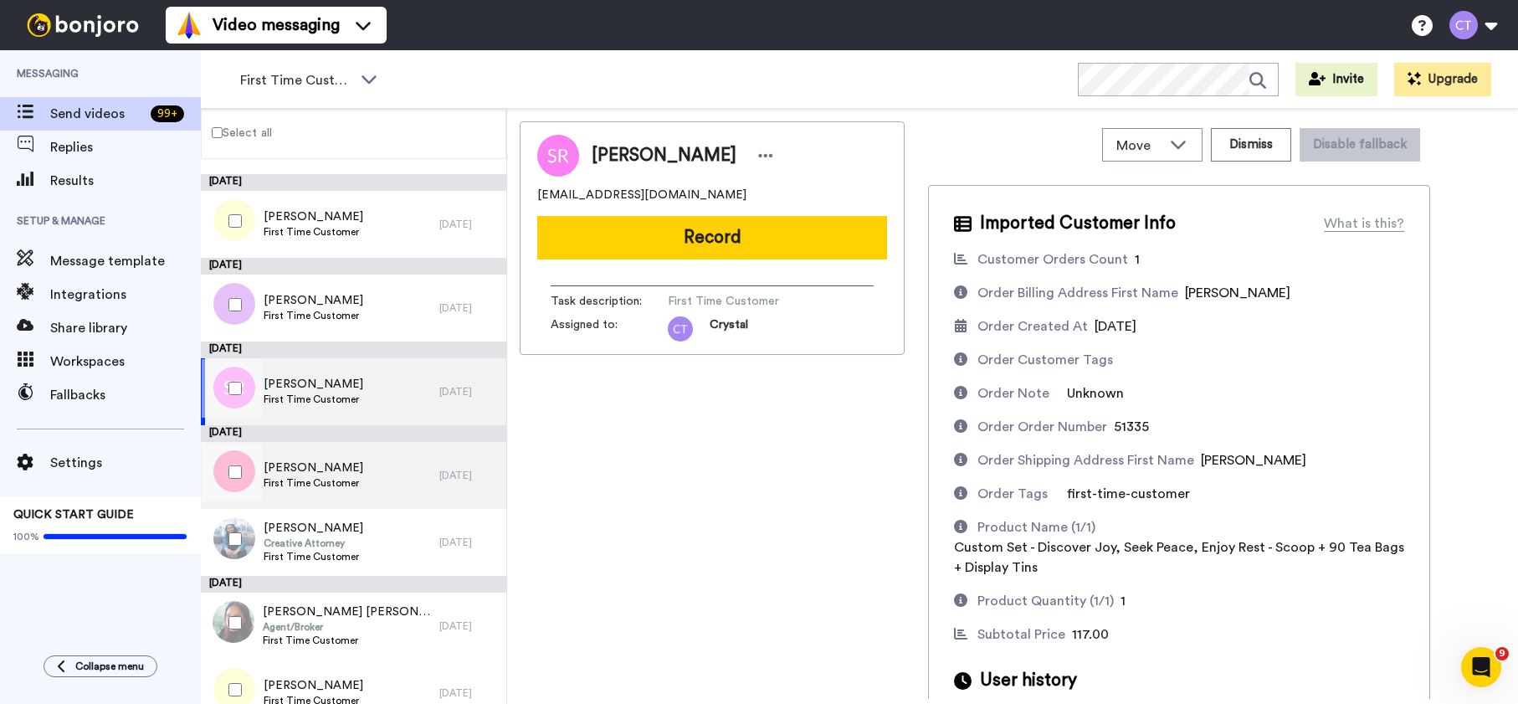
click at [381, 482] on div "Stacy Westerbeck First Time Customer" at bounding box center [320, 475] width 238 height 67
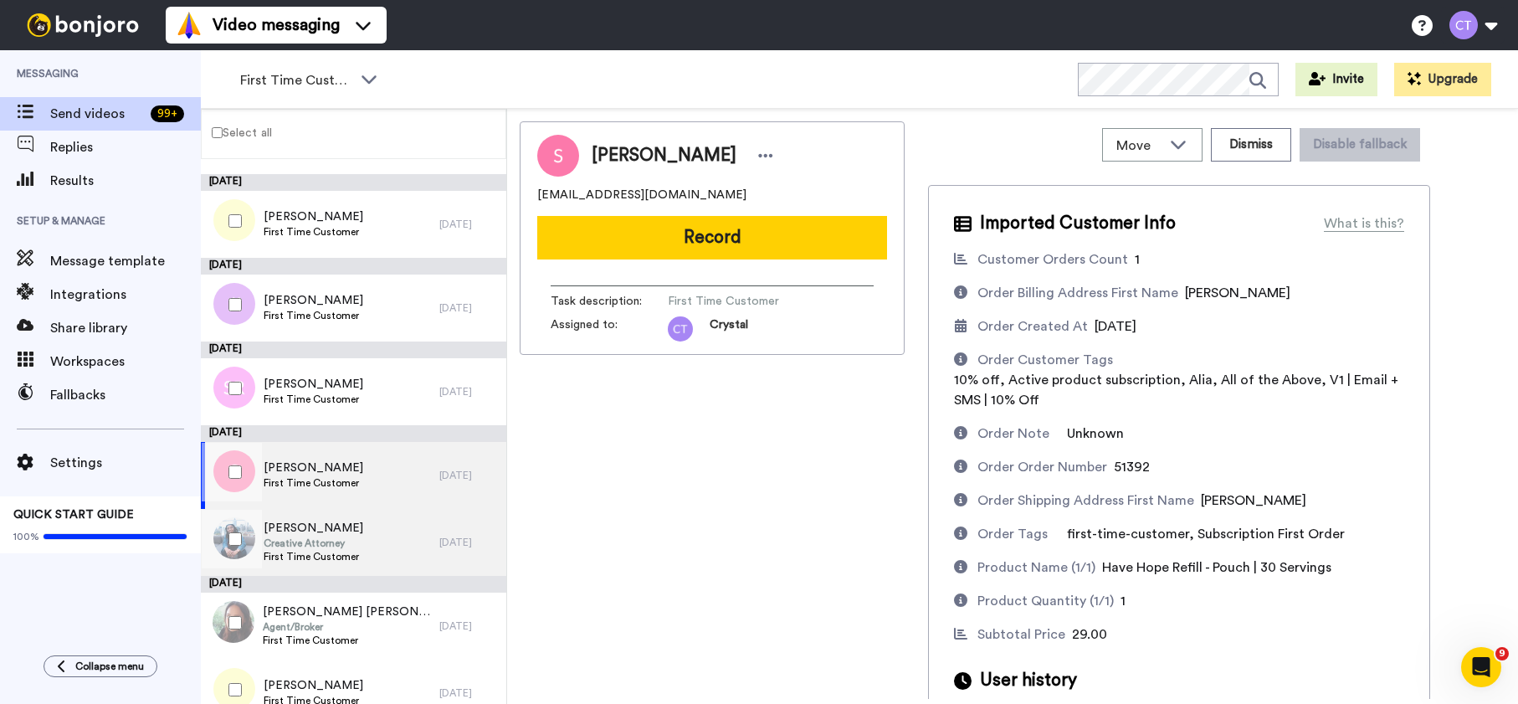
click at [374, 527] on div "Erica Clark Creative Attorney First Time Customer" at bounding box center [320, 542] width 238 height 67
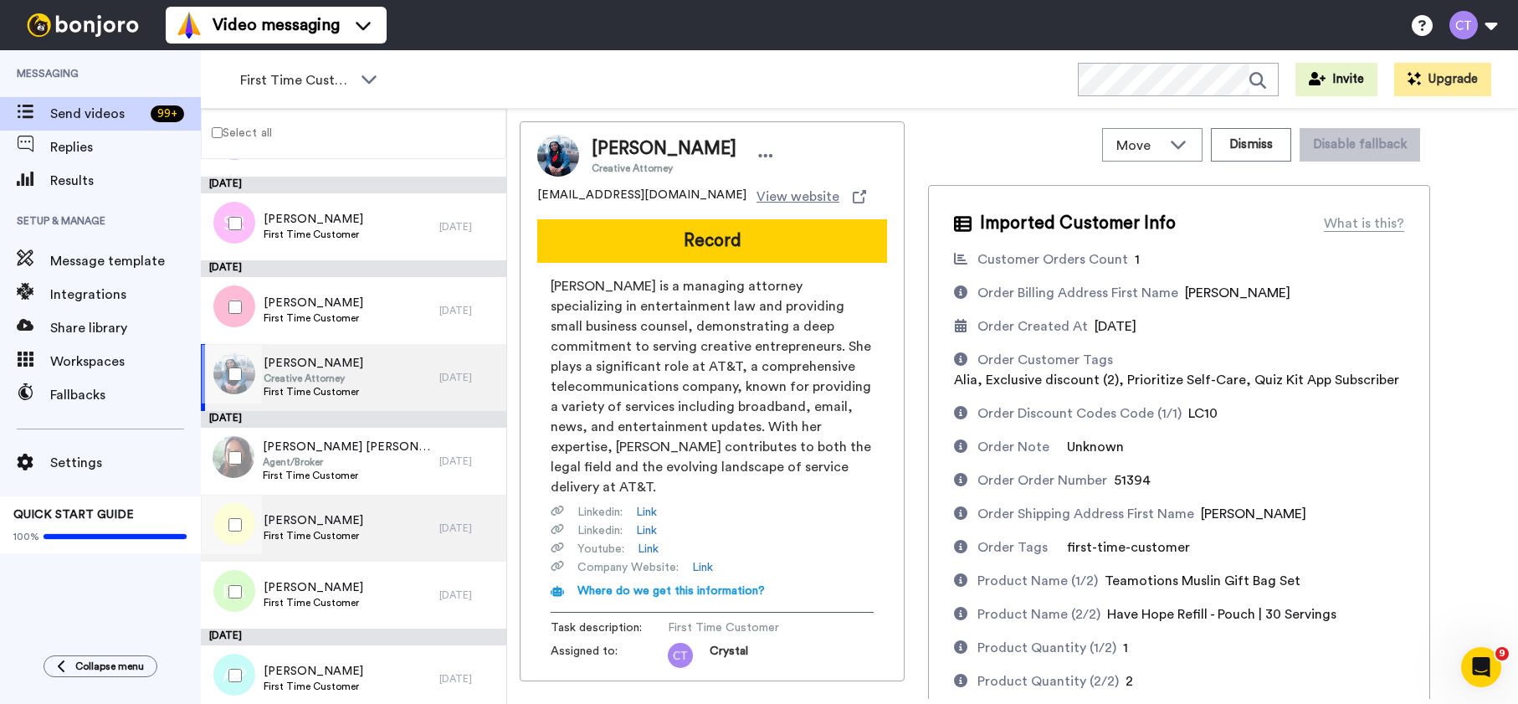
scroll to position [569, 0]
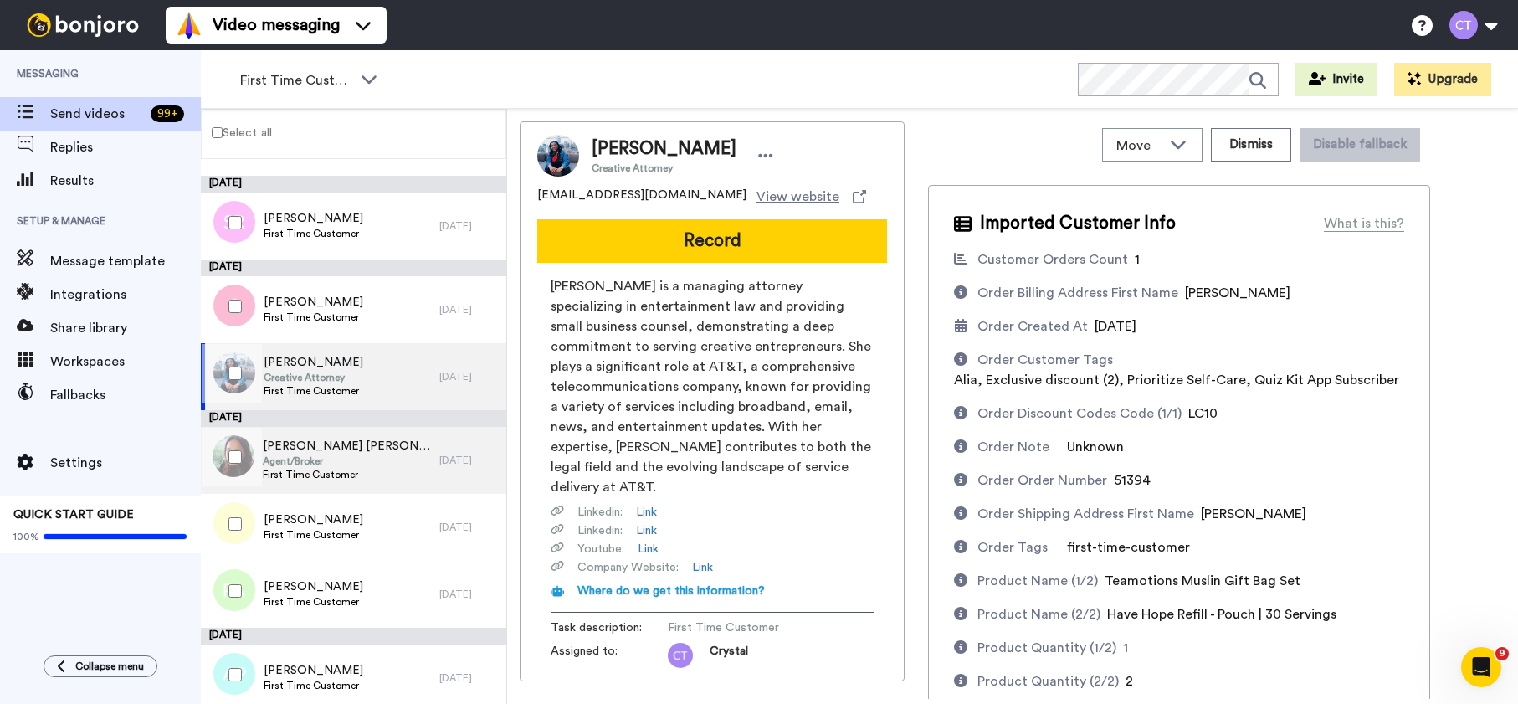
click at [413, 448] on div "Jaye Ann Sopkowiak Agent/Broker First Time Customer" at bounding box center [320, 460] width 238 height 67
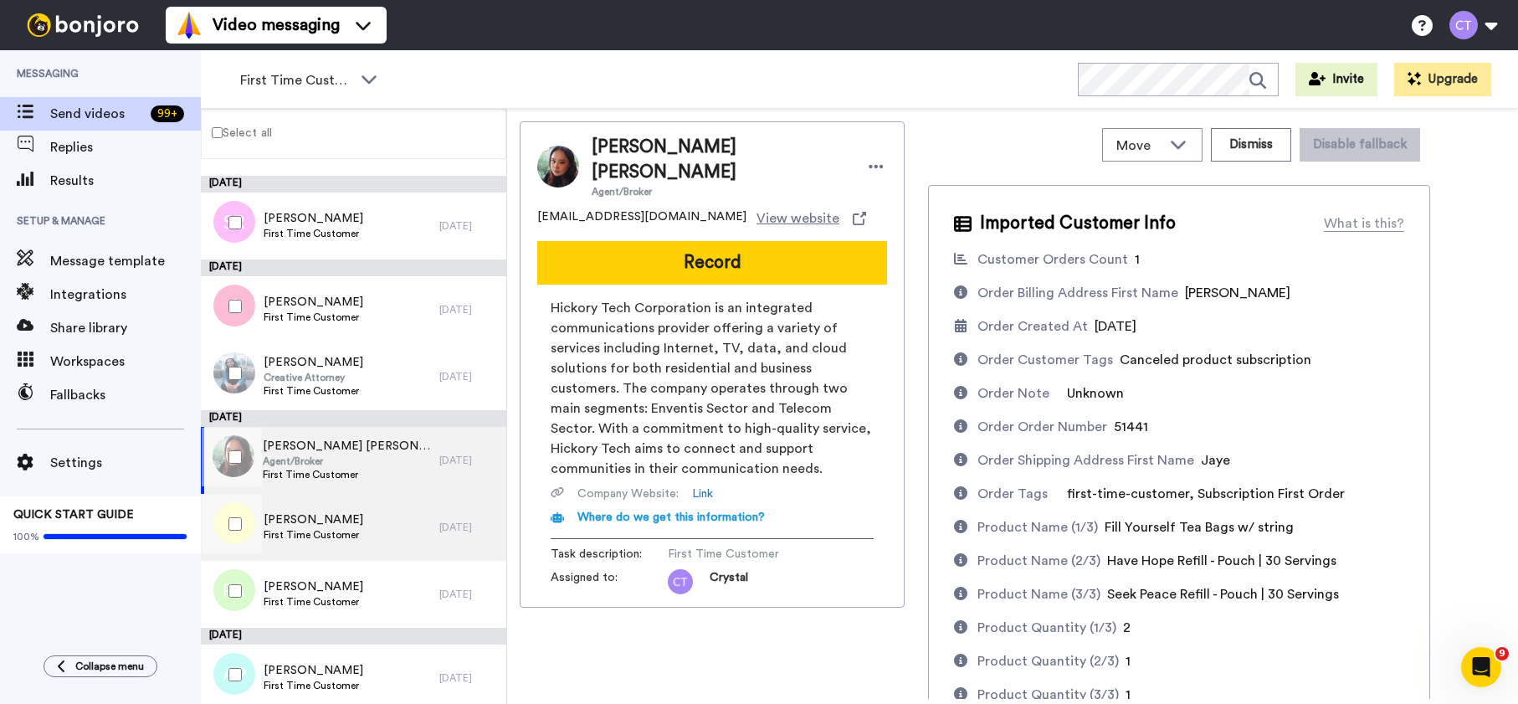
click at [385, 535] on div "Tracy Lathrop First Time Customer" at bounding box center [320, 527] width 238 height 67
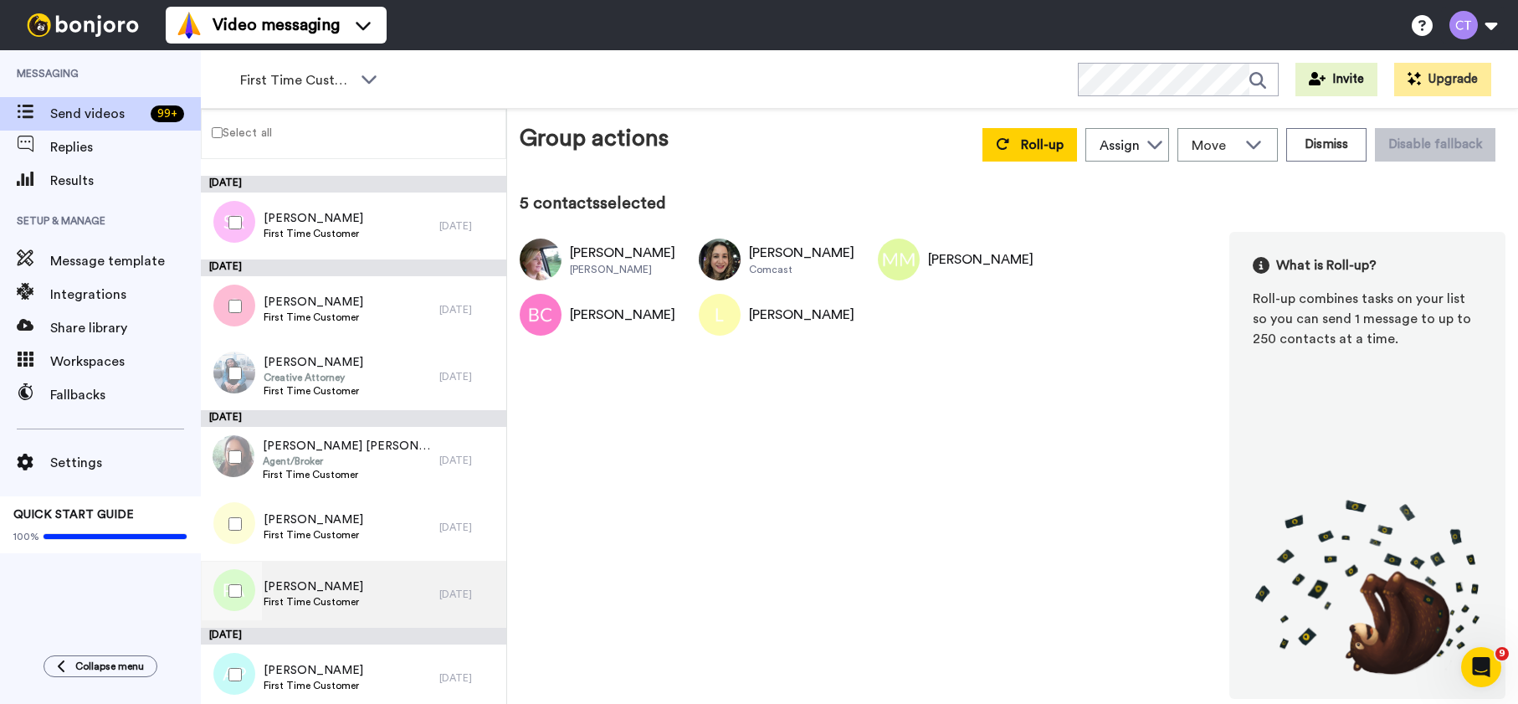
click at [379, 593] on div "Patrice Andersen First Time Customer" at bounding box center [320, 594] width 238 height 67
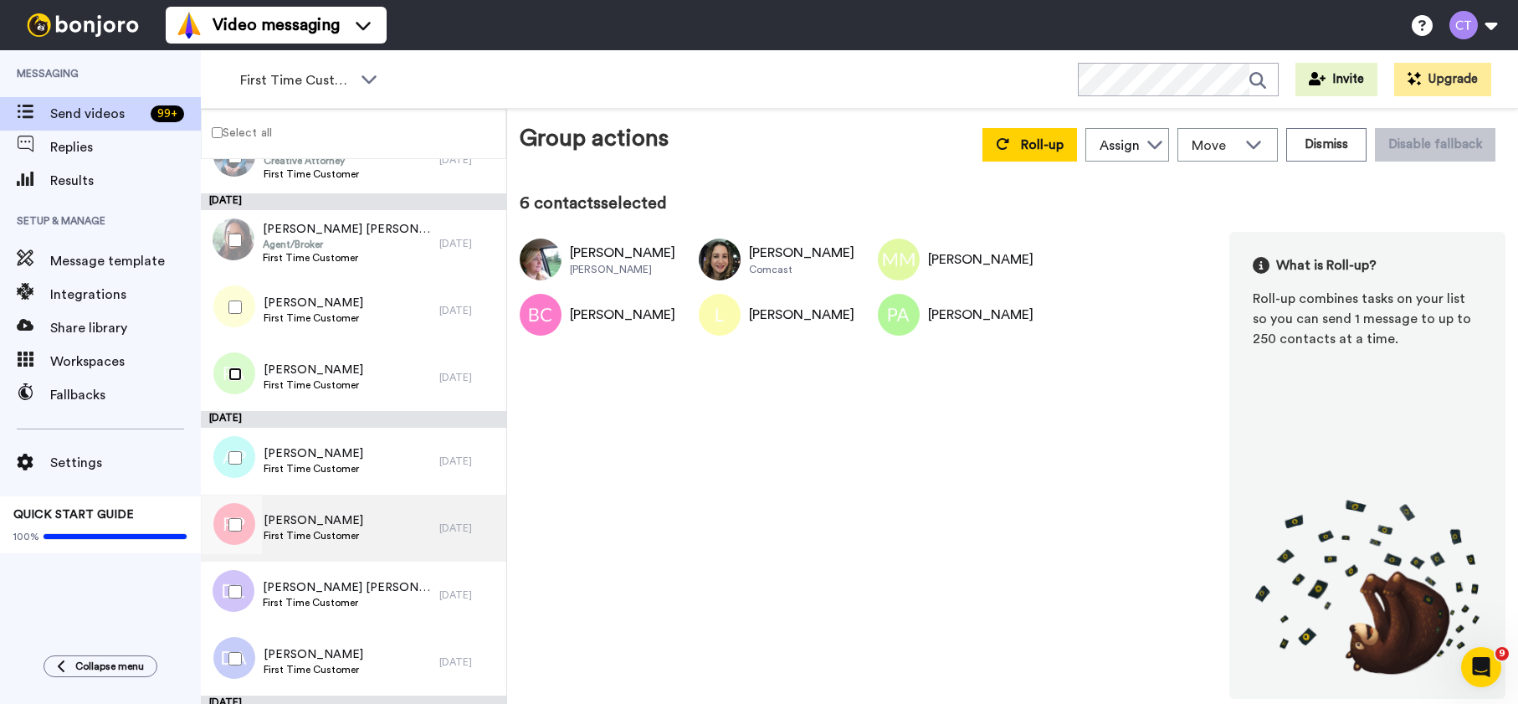
scroll to position [815, 0]
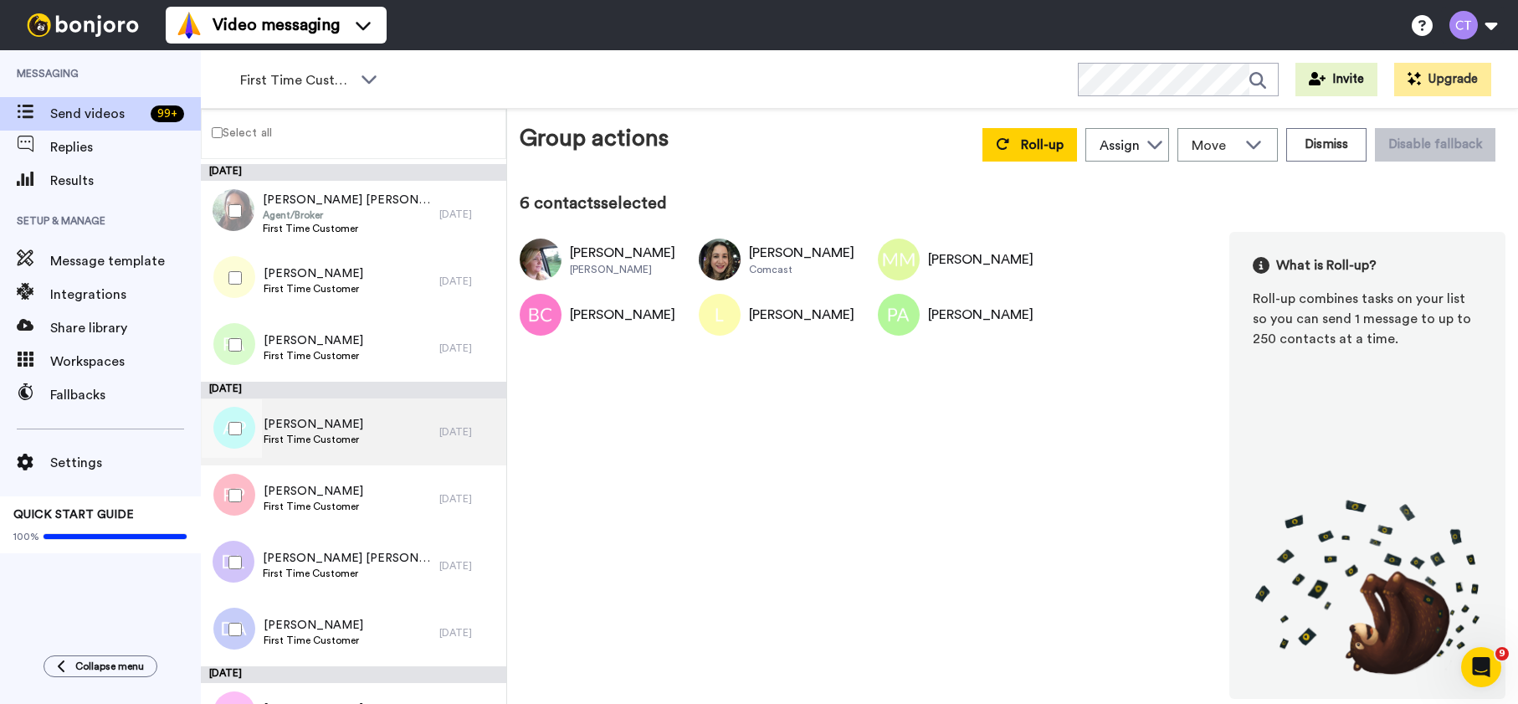
click at [378, 443] on div "Andrei Prokoshev First Time Customer" at bounding box center [320, 431] width 238 height 67
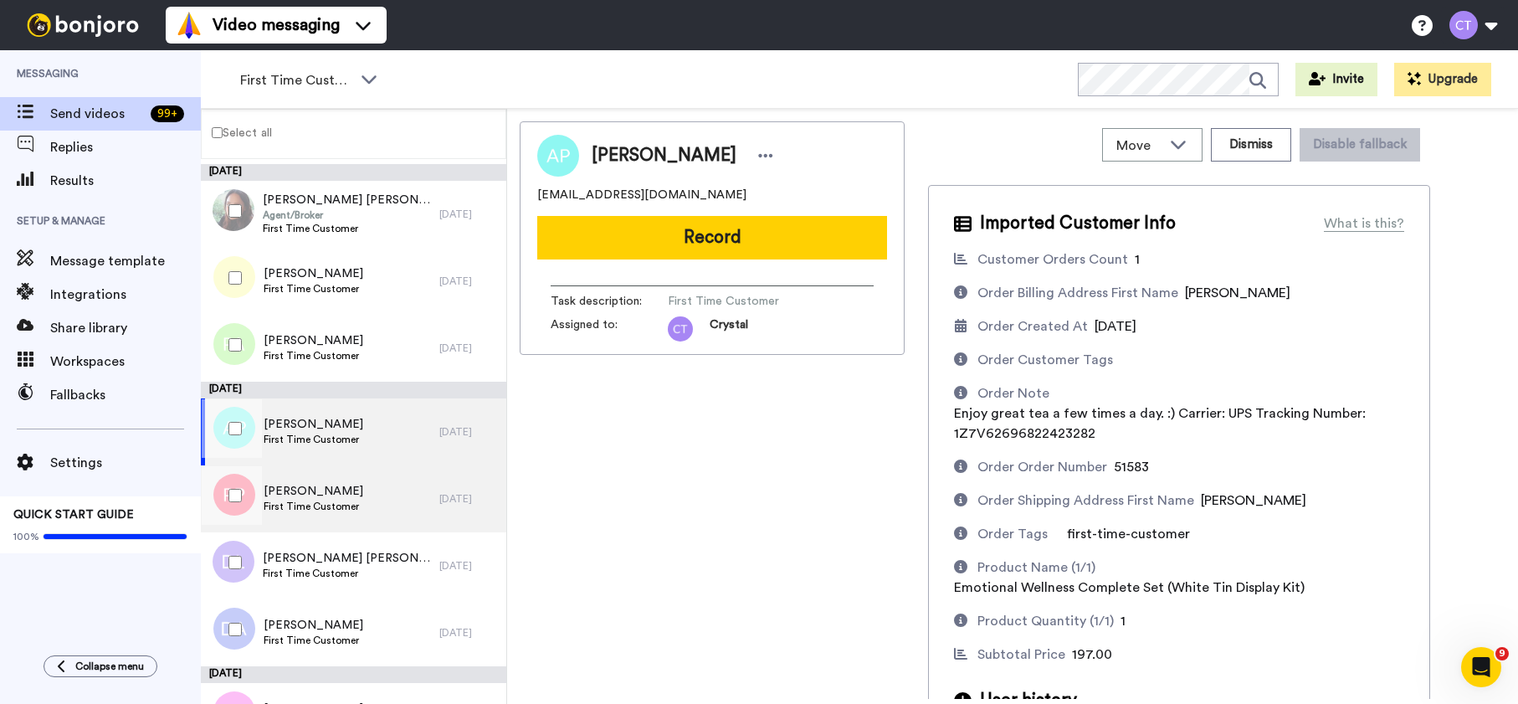
click at [381, 516] on div "Pamela Parker First Time Customer" at bounding box center [320, 498] width 238 height 67
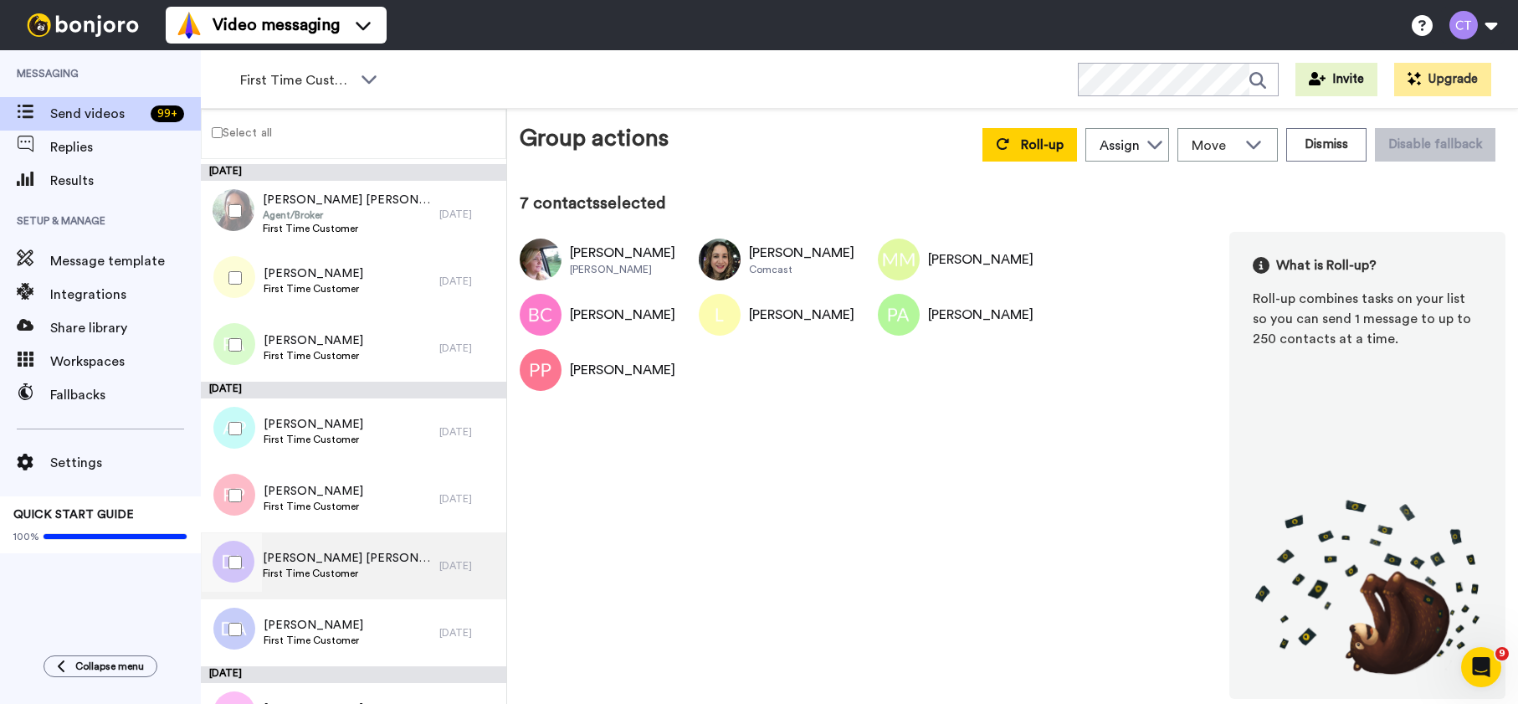
click at [379, 565] on div "Dana Lee Peterson First Time Customer" at bounding box center [320, 565] width 238 height 67
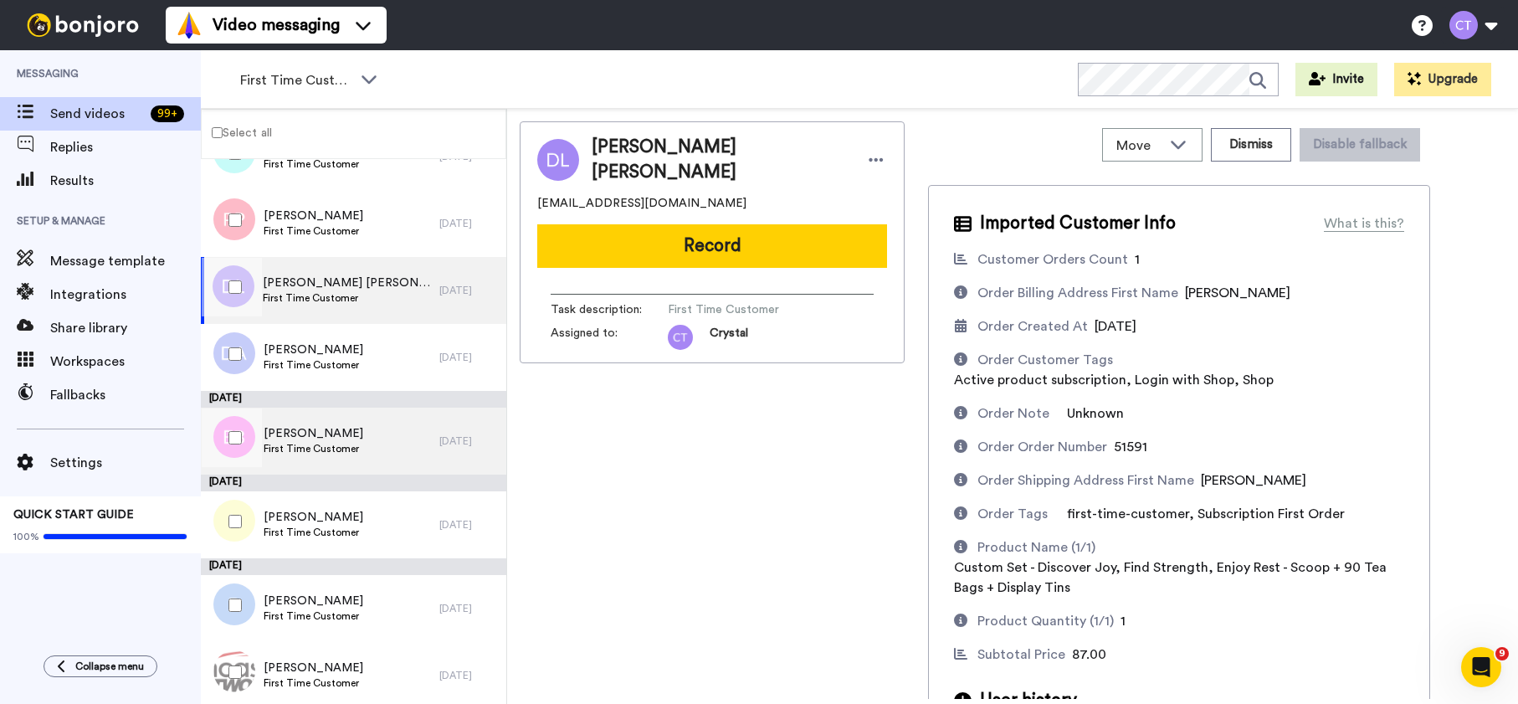
scroll to position [1091, 0]
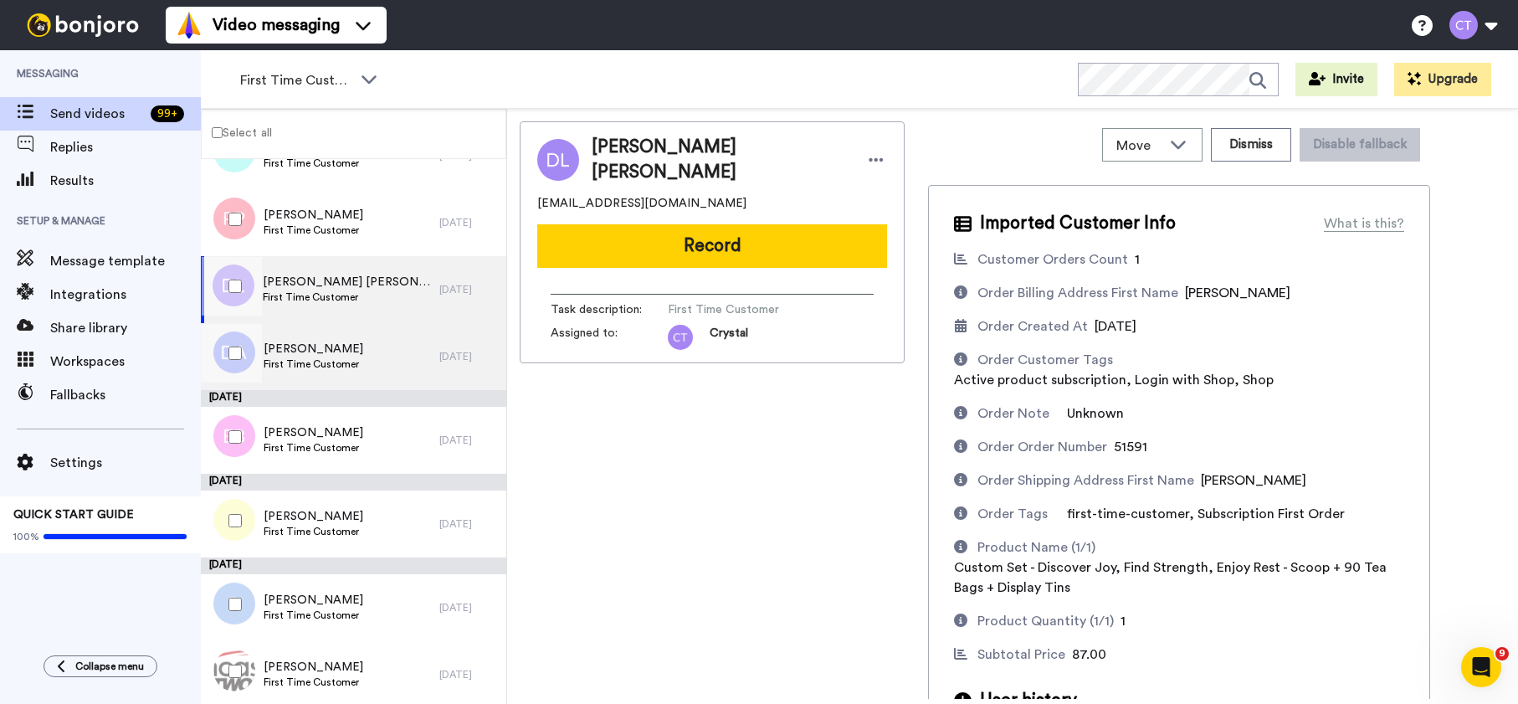
click at [385, 372] on div "Deborah A Potter First Time Customer" at bounding box center [320, 356] width 238 height 67
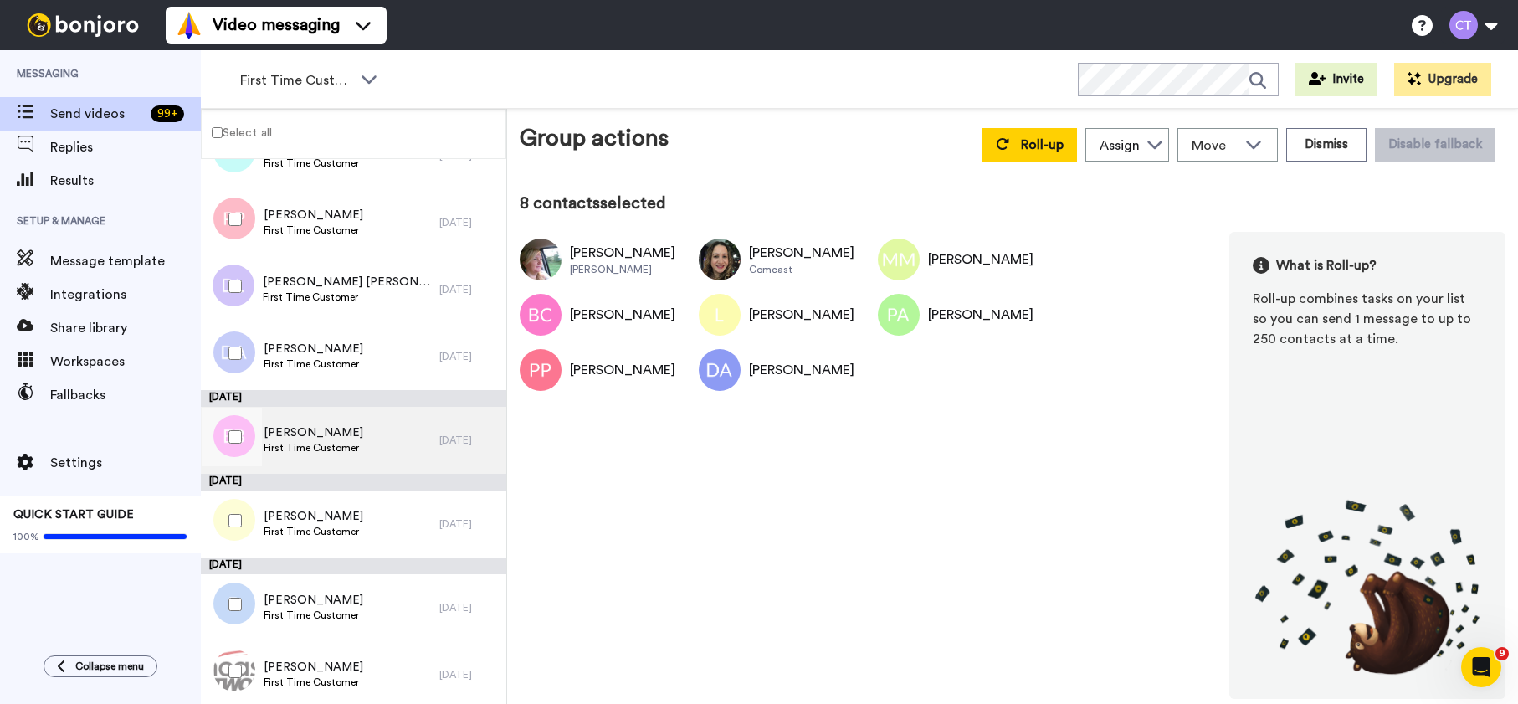
click at [386, 446] on div "Elizabeth Bechard First Time Customer" at bounding box center [320, 440] width 238 height 67
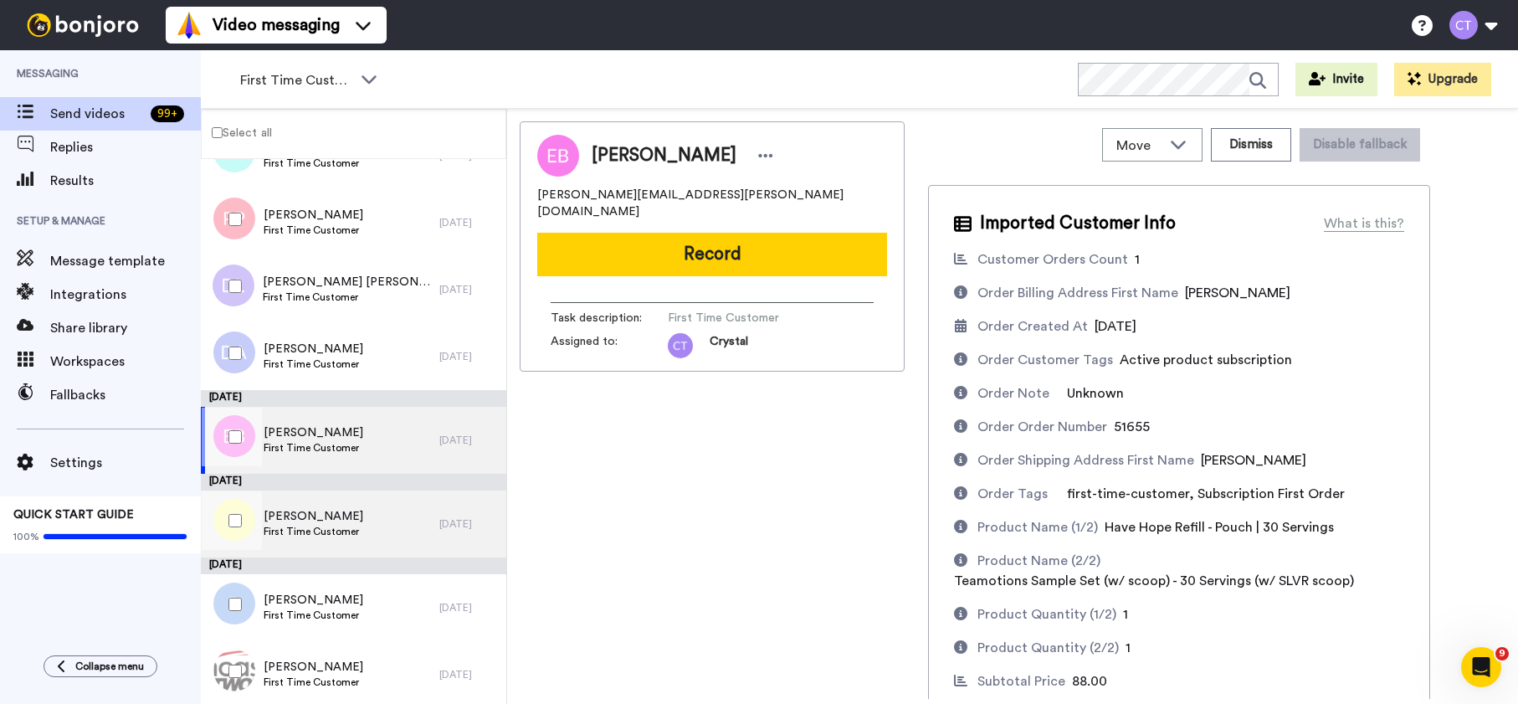
click at [398, 526] on div "Luanna Lynn Rodham First Time Customer" at bounding box center [320, 523] width 238 height 67
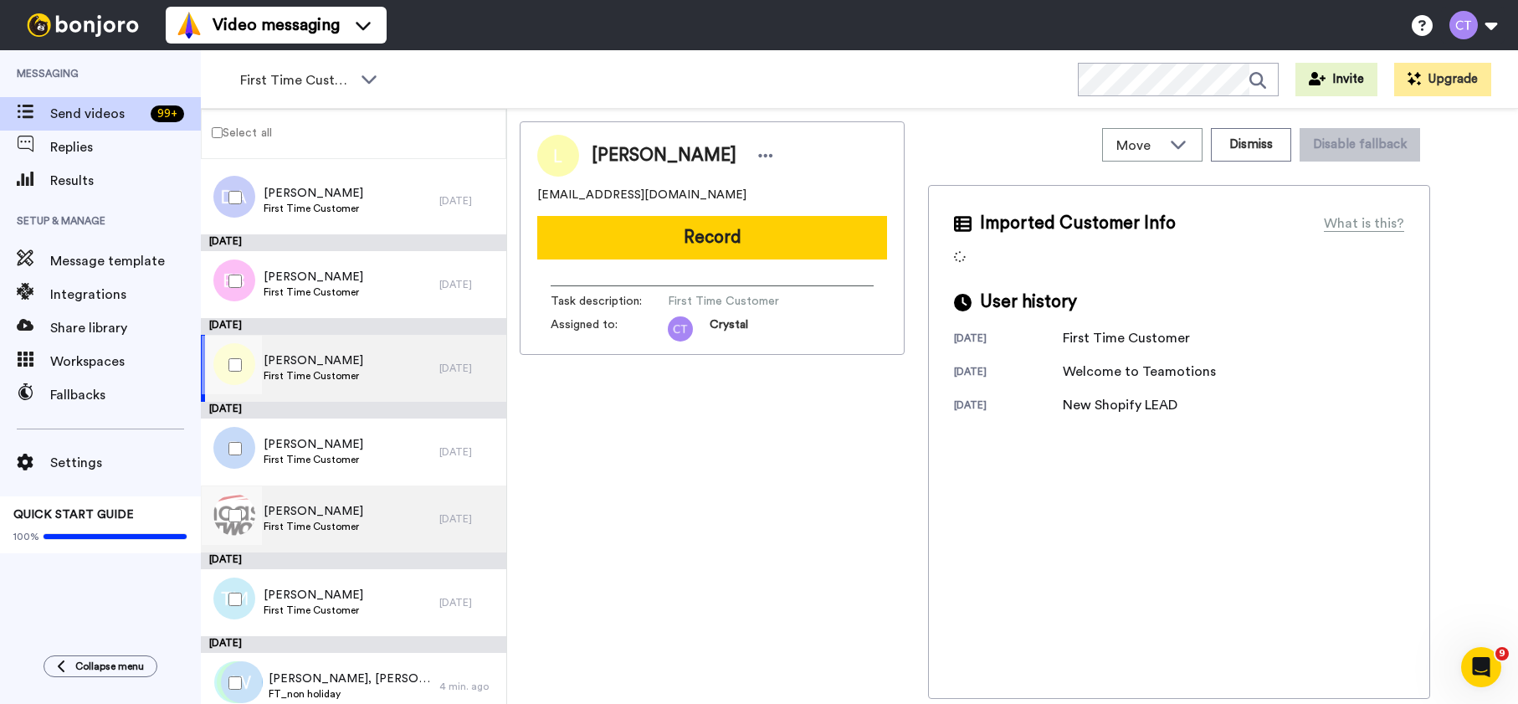
scroll to position [1262, 0]
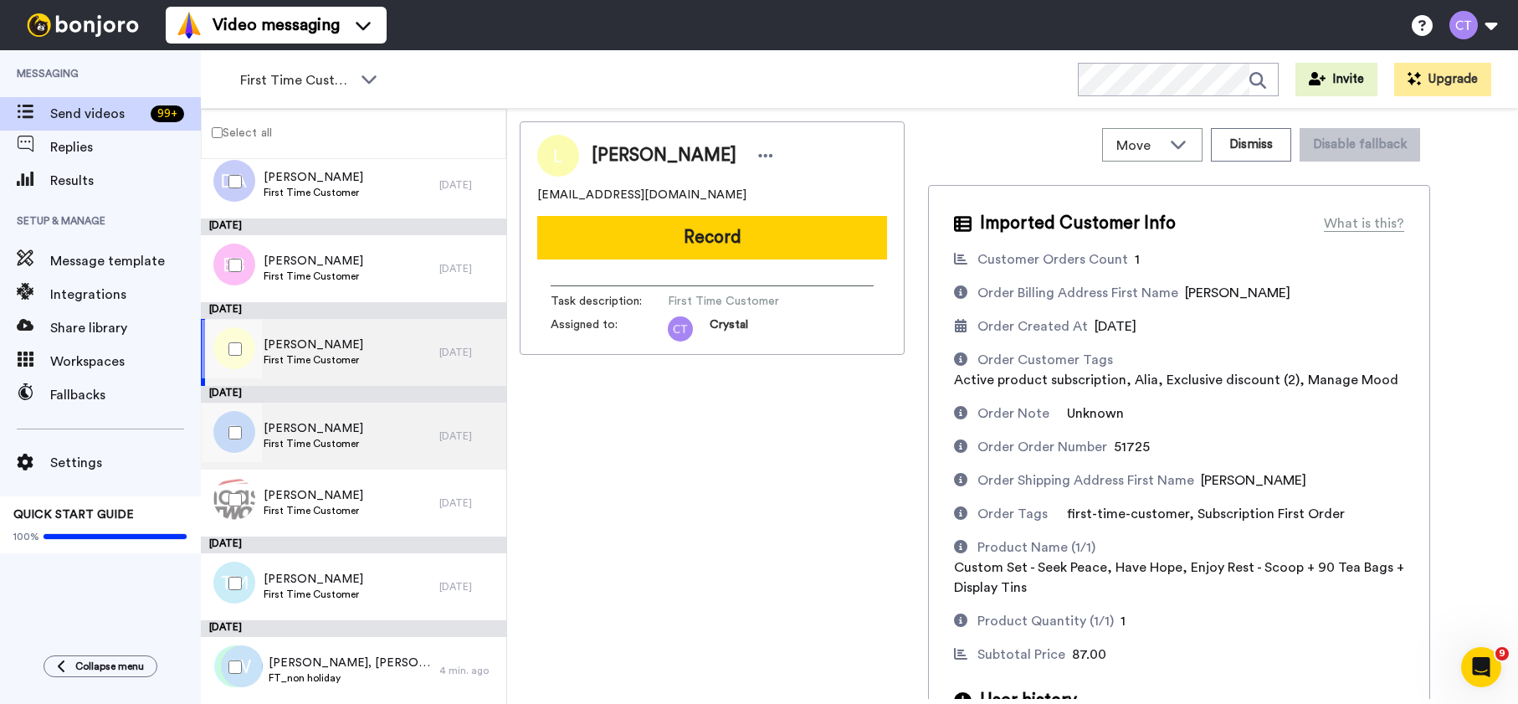
click at [392, 436] on div "Barbara Mercer First Time Customer" at bounding box center [320, 435] width 238 height 67
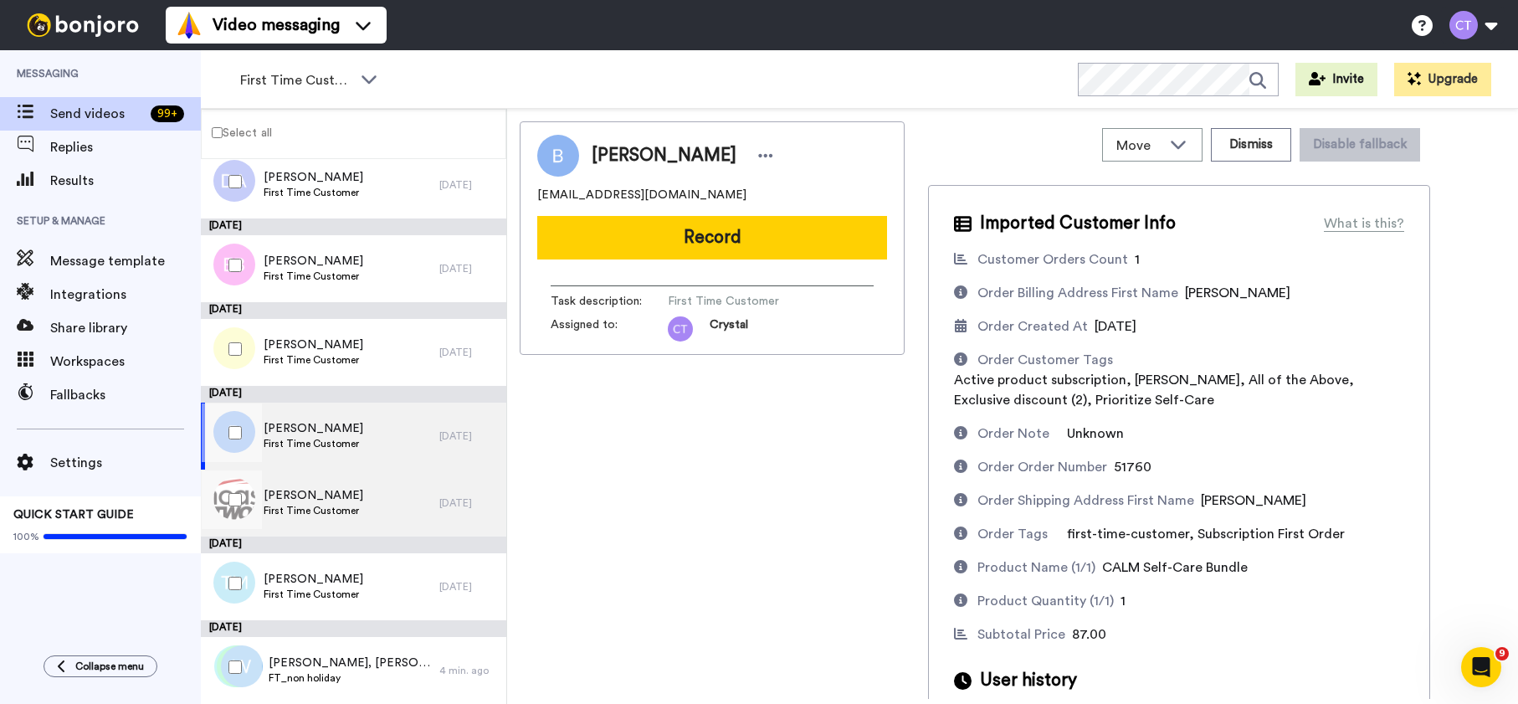
click at [389, 493] on div "Margherita Smith First Time Customer" at bounding box center [320, 502] width 238 height 67
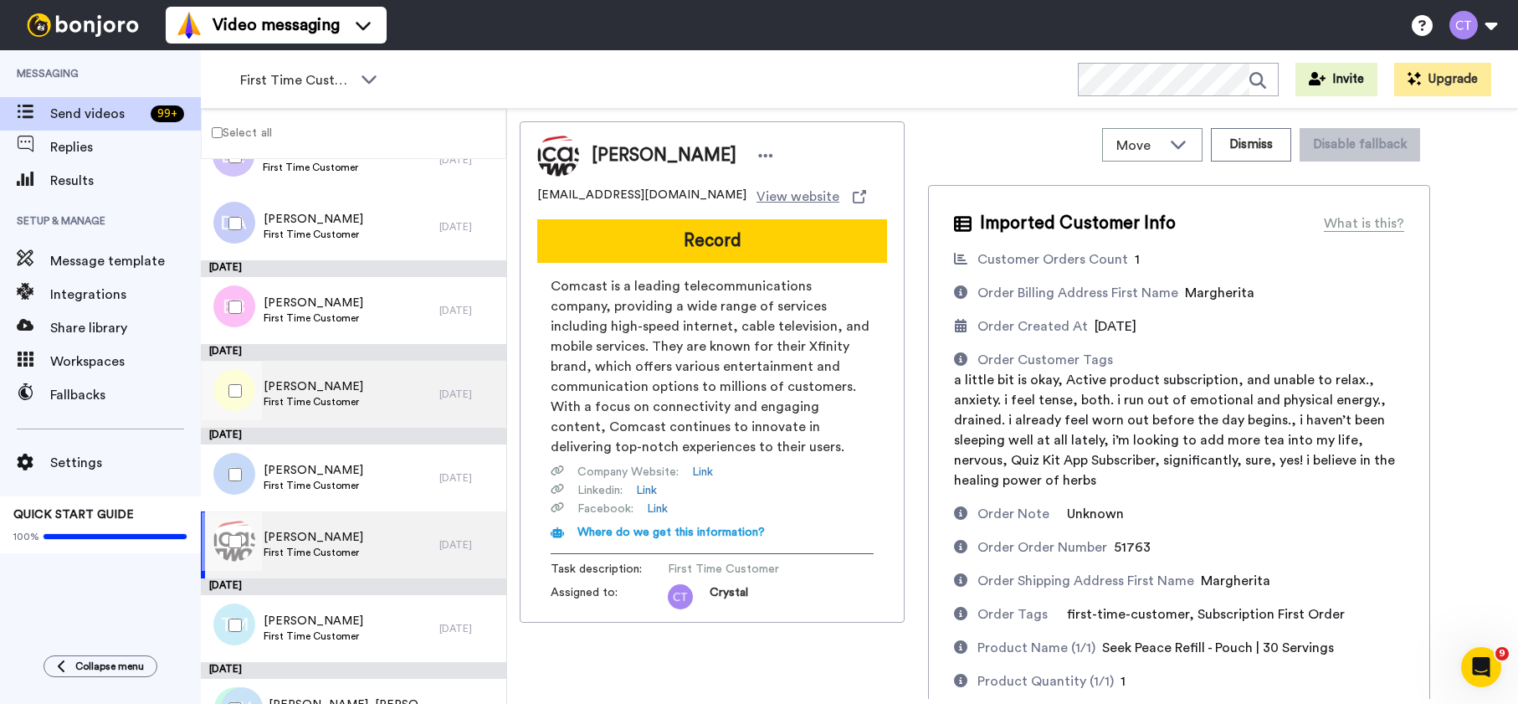
scroll to position [934, 0]
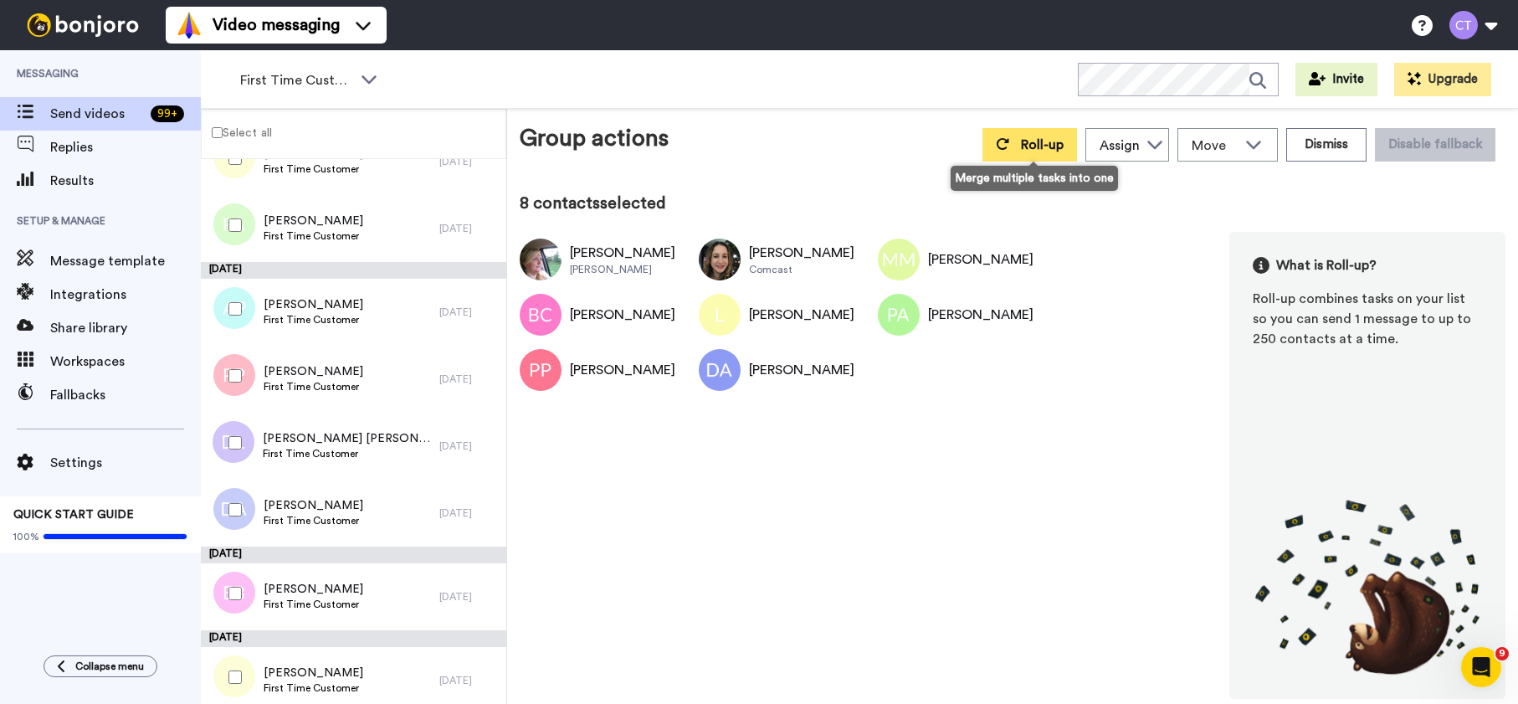
click at [1035, 151] on span "Roll-up" at bounding box center [1042, 144] width 43 height 13
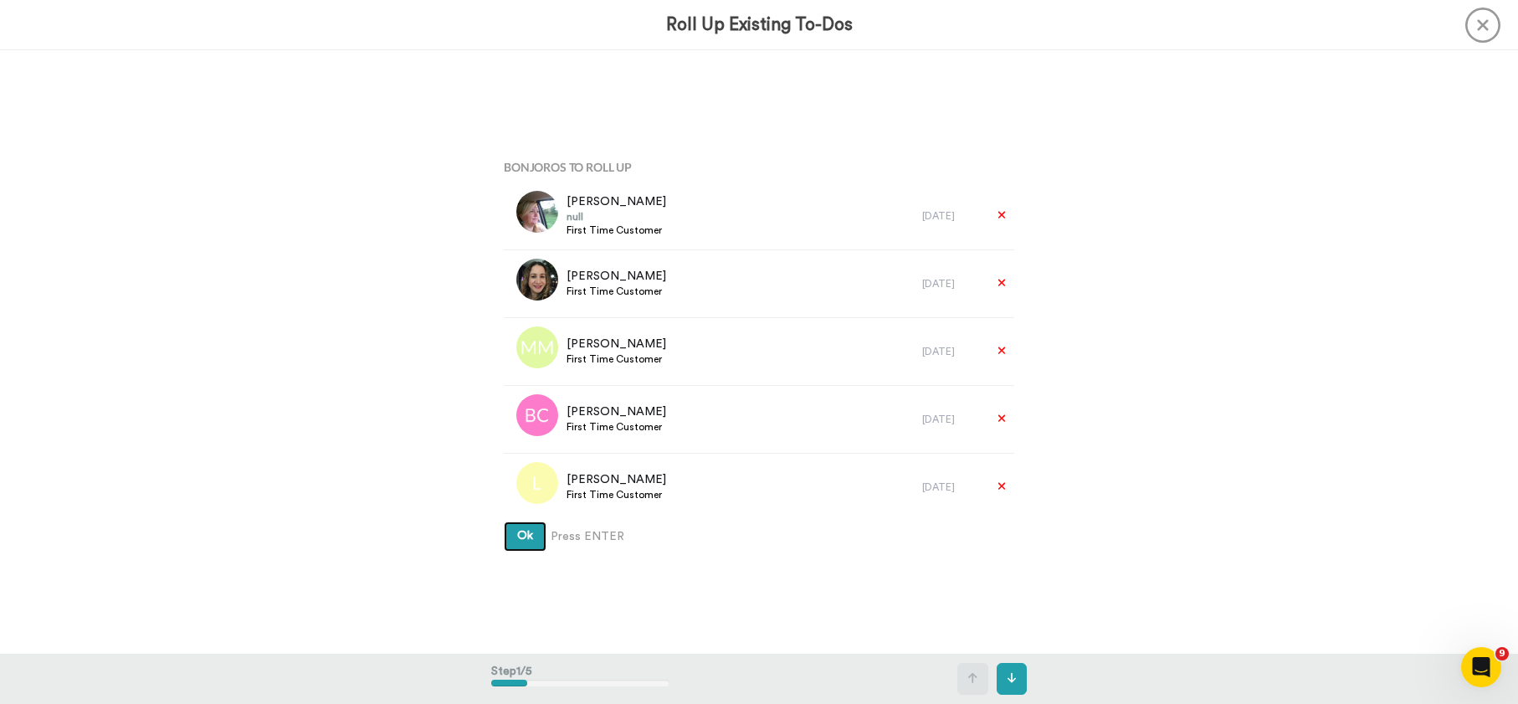
click at [518, 535] on span "Ok" at bounding box center [525, 536] width 16 height 12
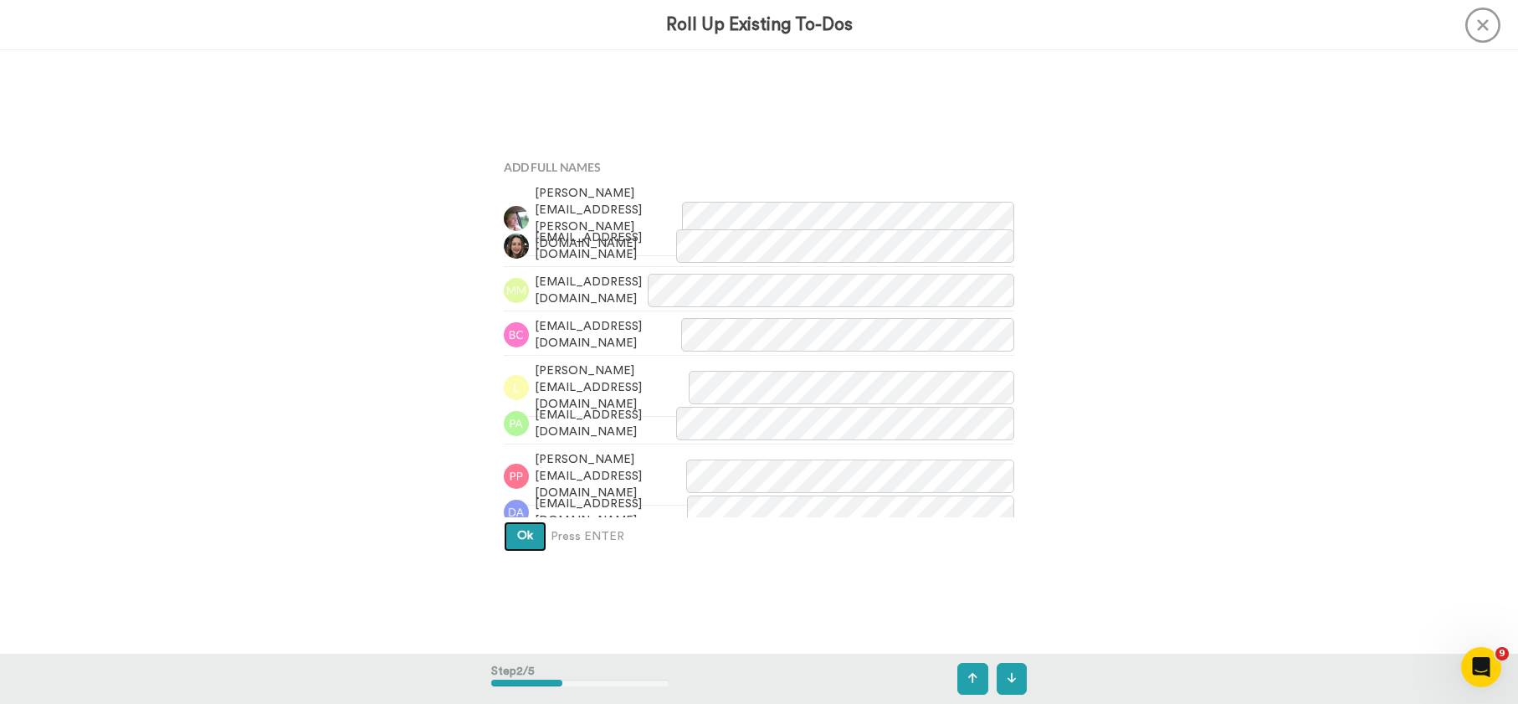
click at [521, 539] on span "Ok" at bounding box center [525, 536] width 16 height 12
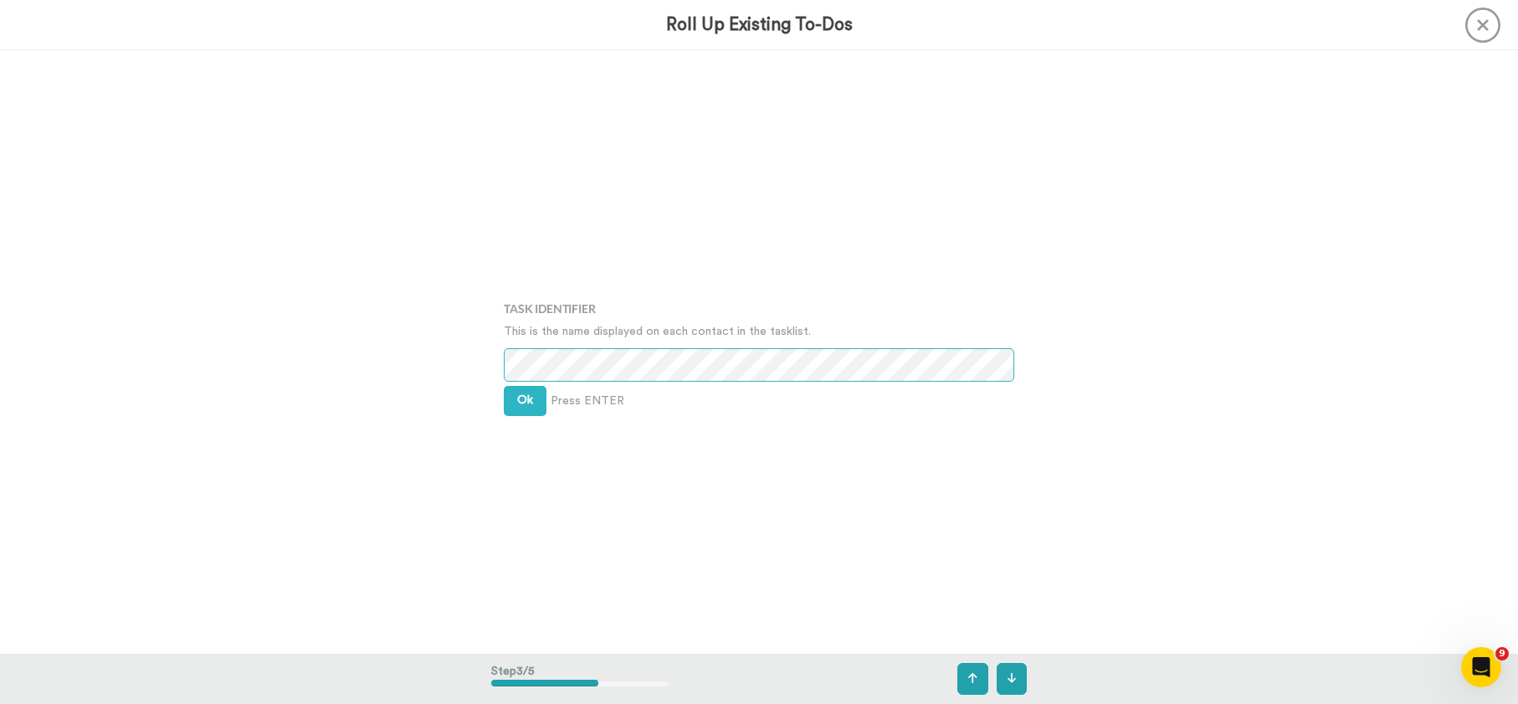
scroll to position [1206, 0]
click at [508, 399] on button "Ok" at bounding box center [525, 397] width 43 height 30
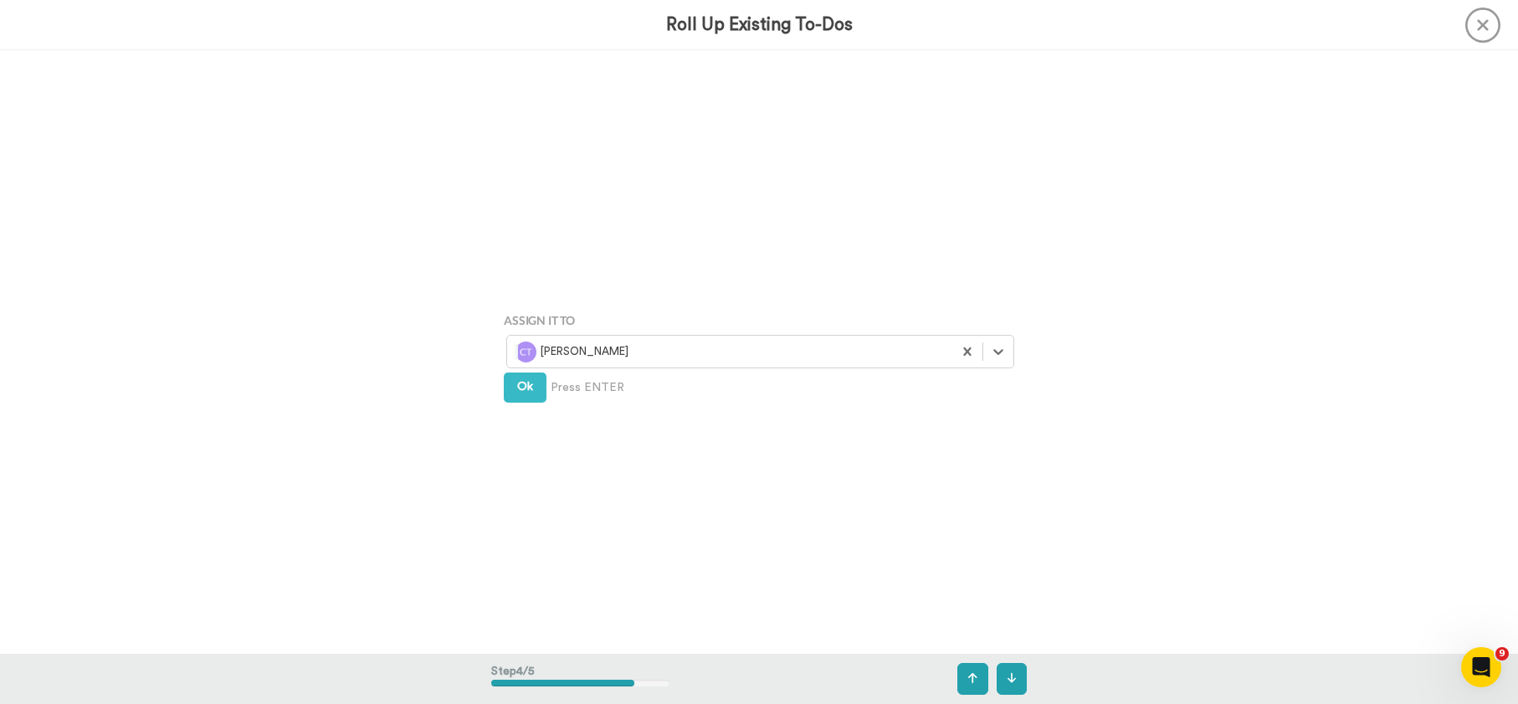
scroll to position [1810, 0]
click at [517, 387] on span "Ok" at bounding box center [525, 384] width 16 height 12
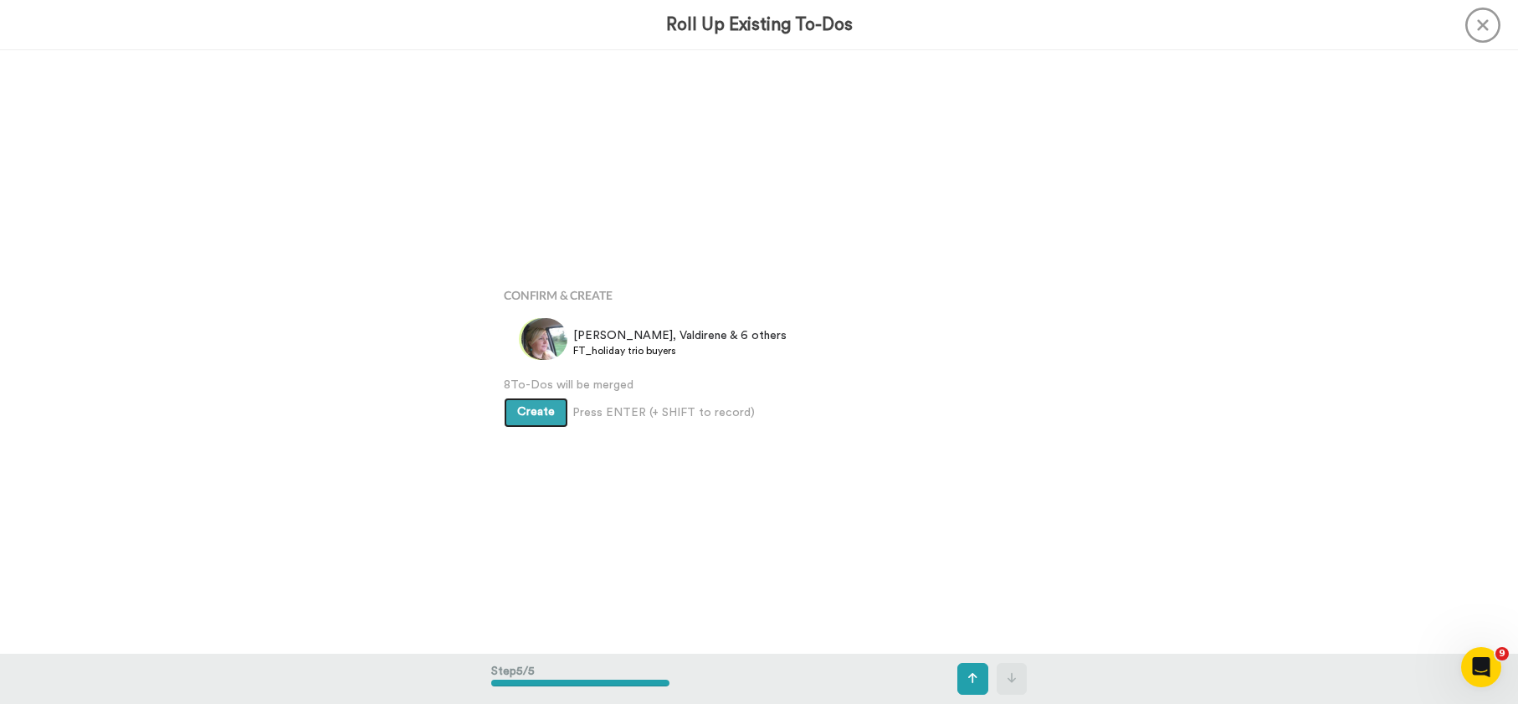
scroll to position [2412, 0]
click at [528, 416] on span "Create" at bounding box center [536, 410] width 38 height 12
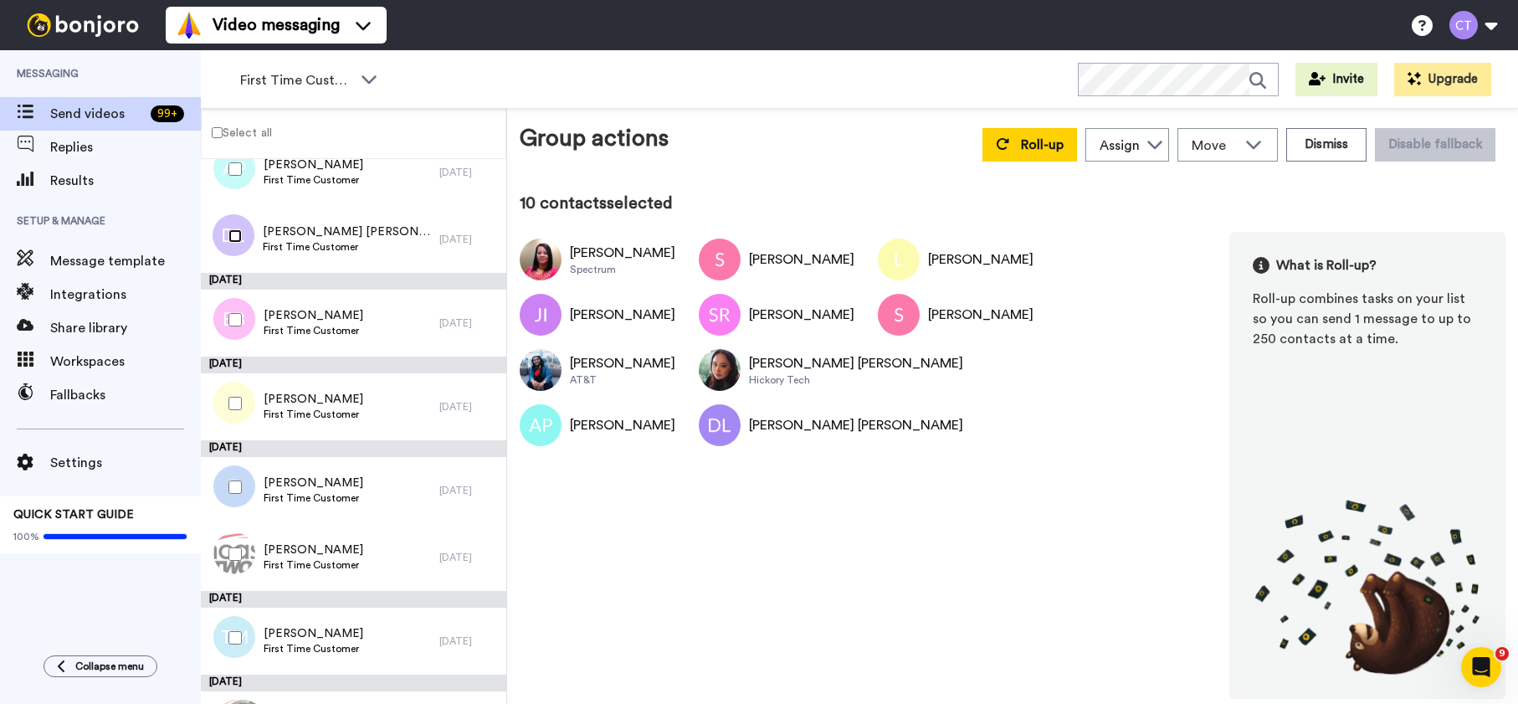
scroll to position [727, 0]
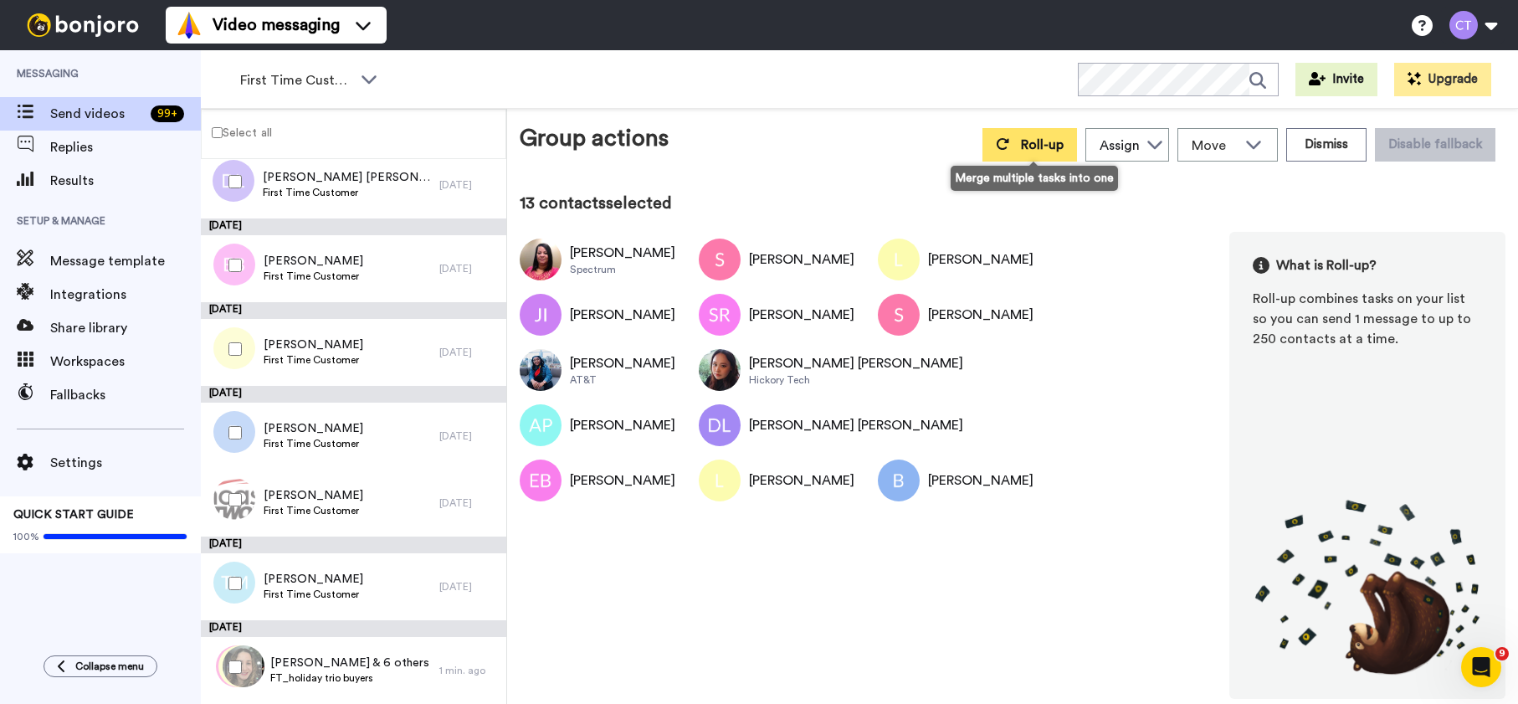
click at [1042, 153] on button "Roll-up" at bounding box center [1029, 144] width 95 height 33
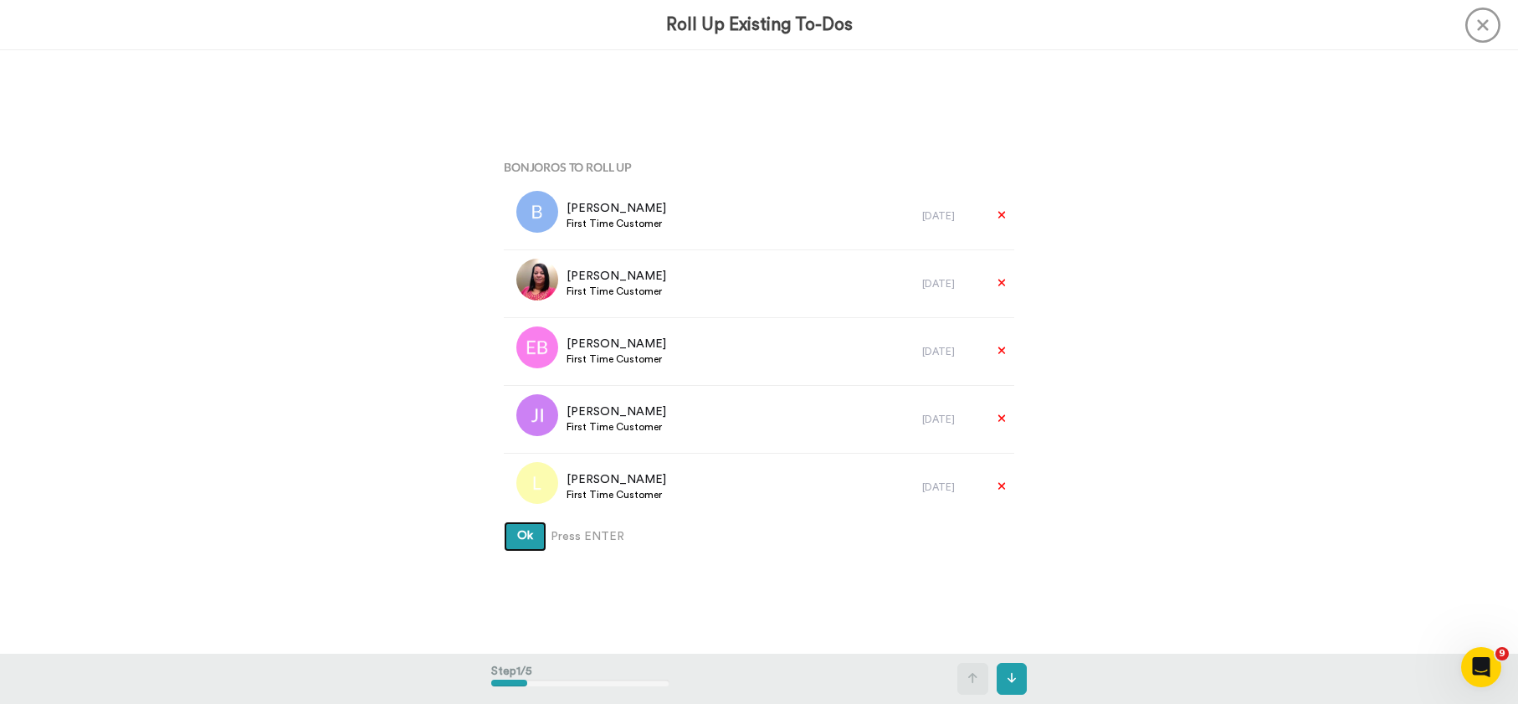
click at [509, 543] on button "Ok" at bounding box center [525, 536] width 43 height 30
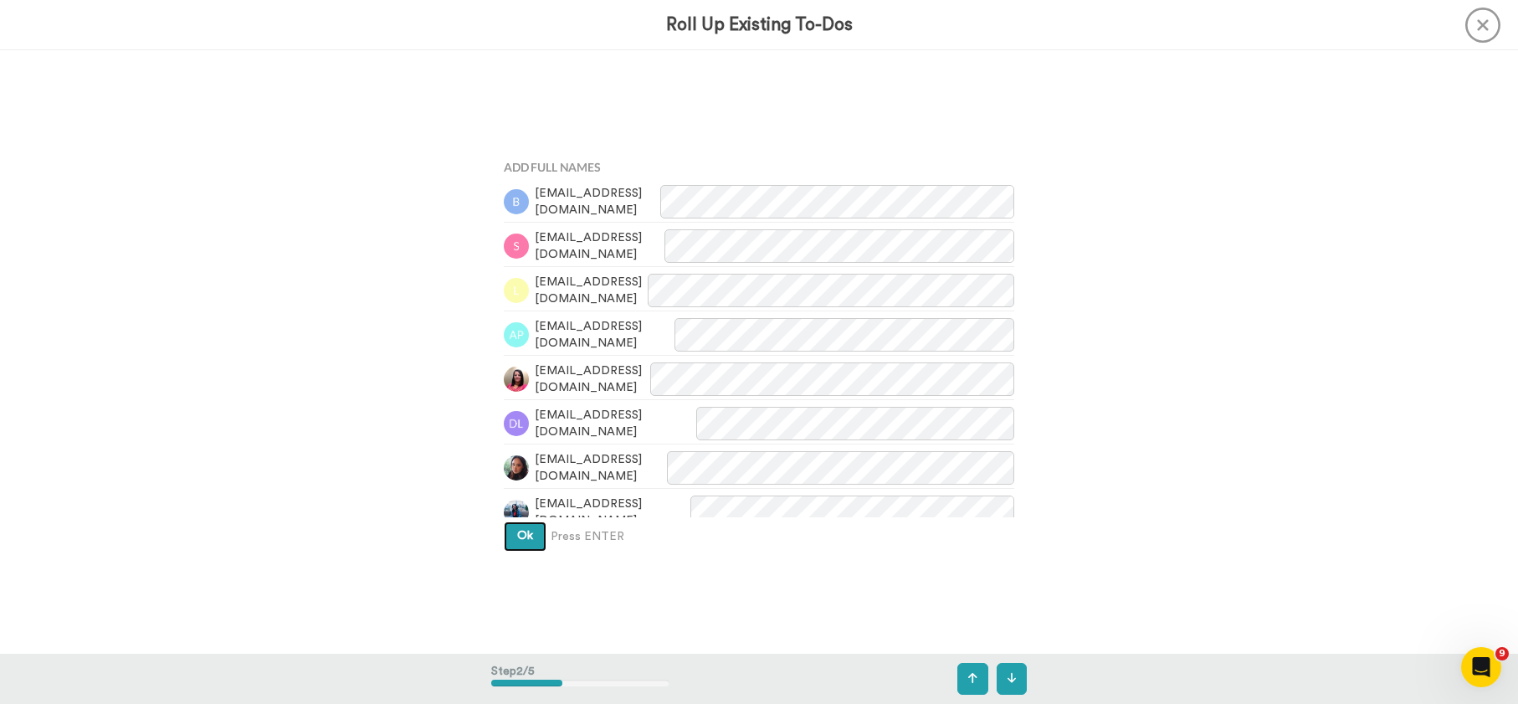
click at [509, 543] on button "Ok" at bounding box center [525, 536] width 43 height 30
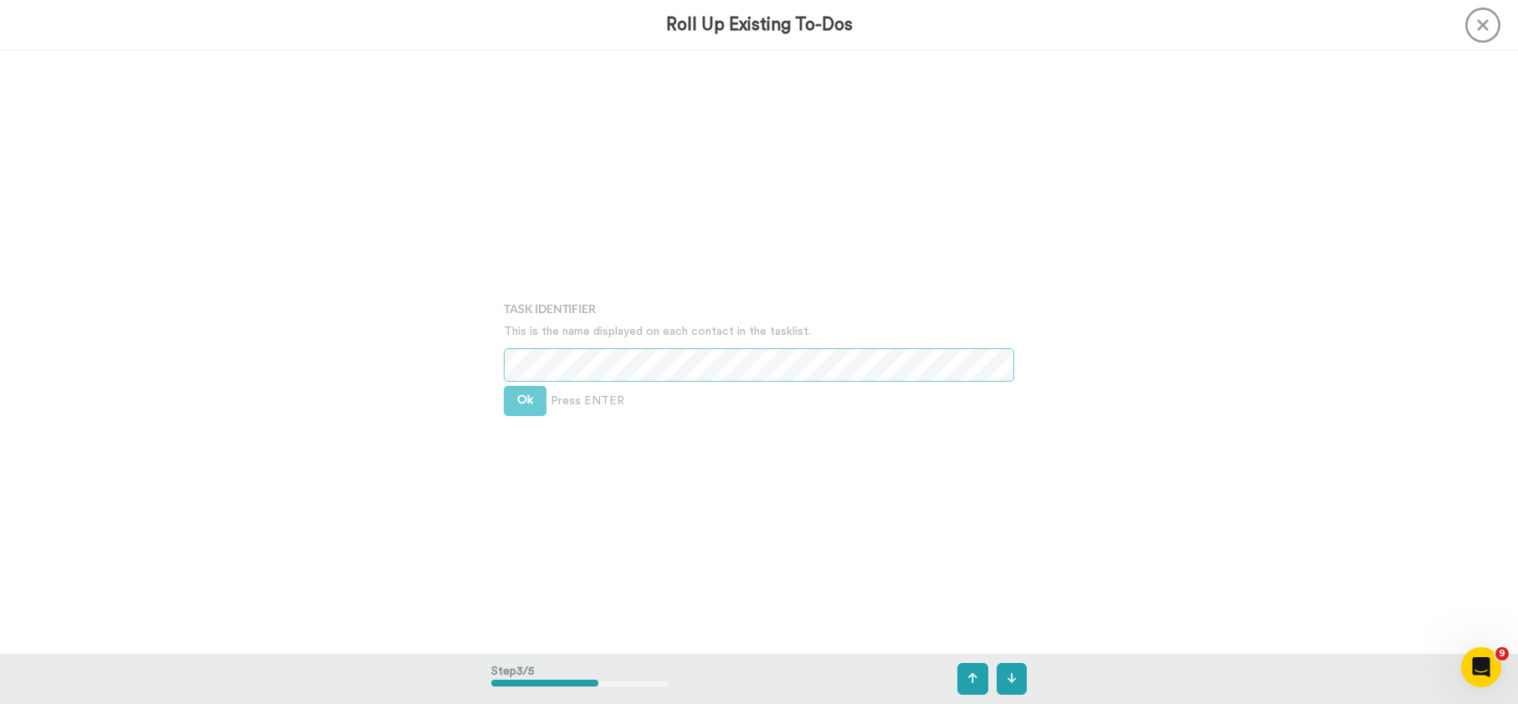
scroll to position [1206, 0]
click at [522, 407] on button "Ok" at bounding box center [525, 397] width 43 height 30
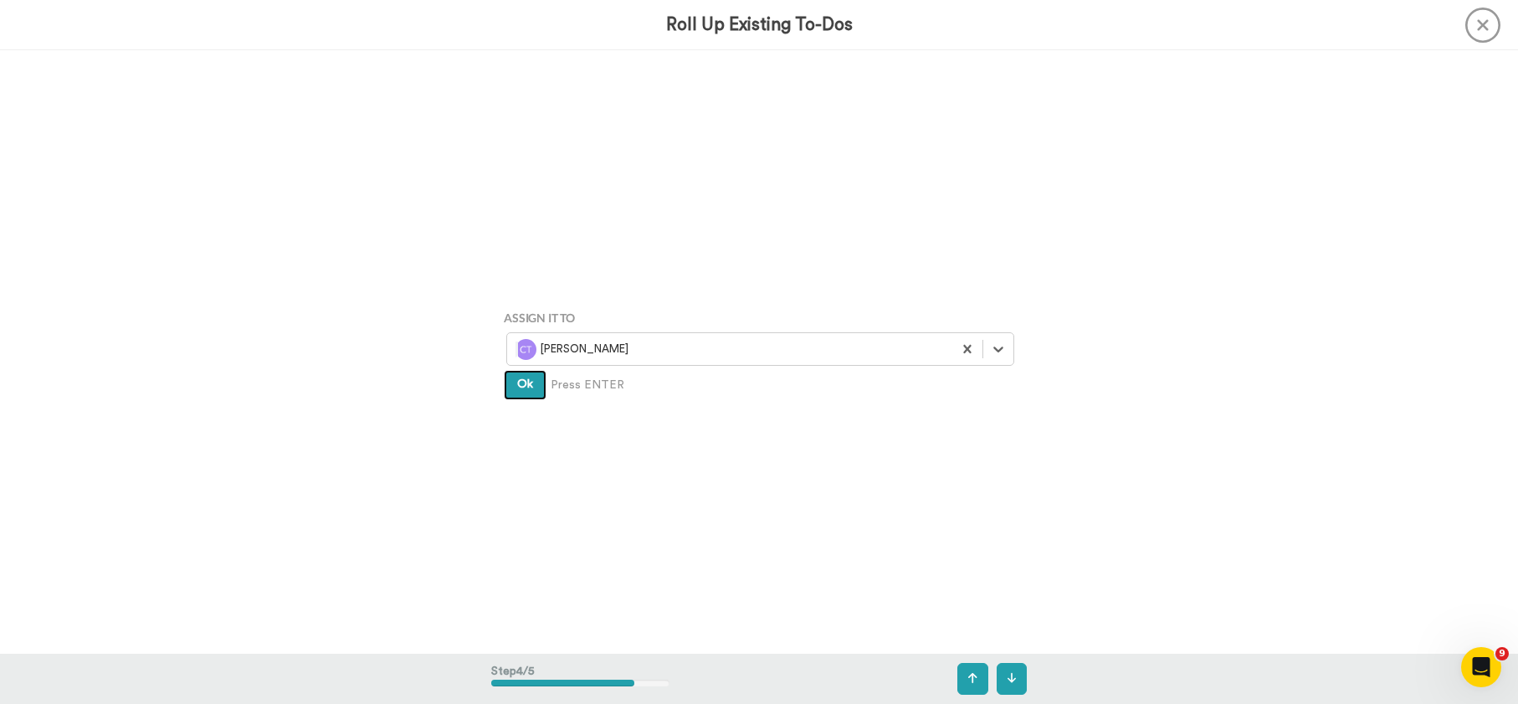
click at [531, 394] on button "Ok" at bounding box center [525, 385] width 43 height 30
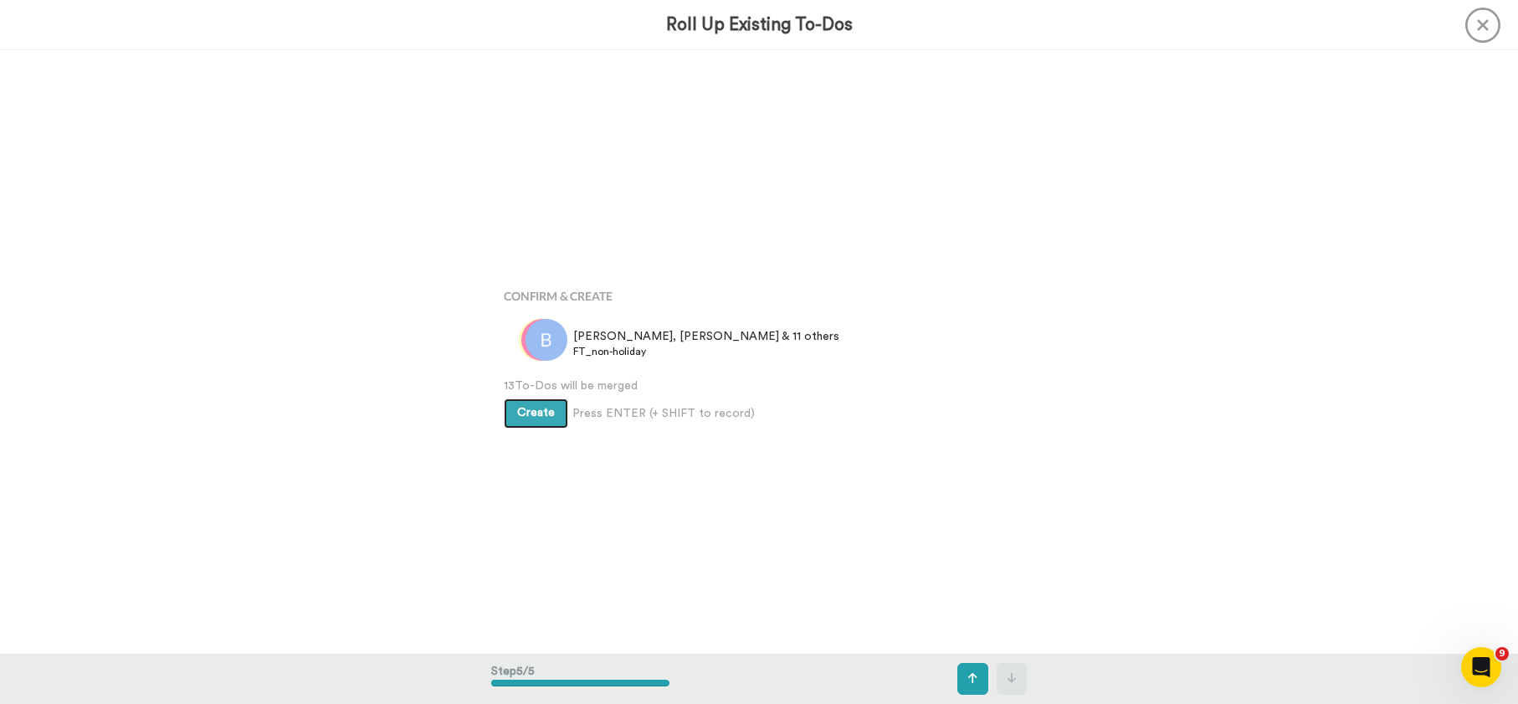
scroll to position [2412, 0]
click at [532, 413] on span "Create" at bounding box center [536, 410] width 38 height 12
